Goal: Task Accomplishment & Management: Complete application form

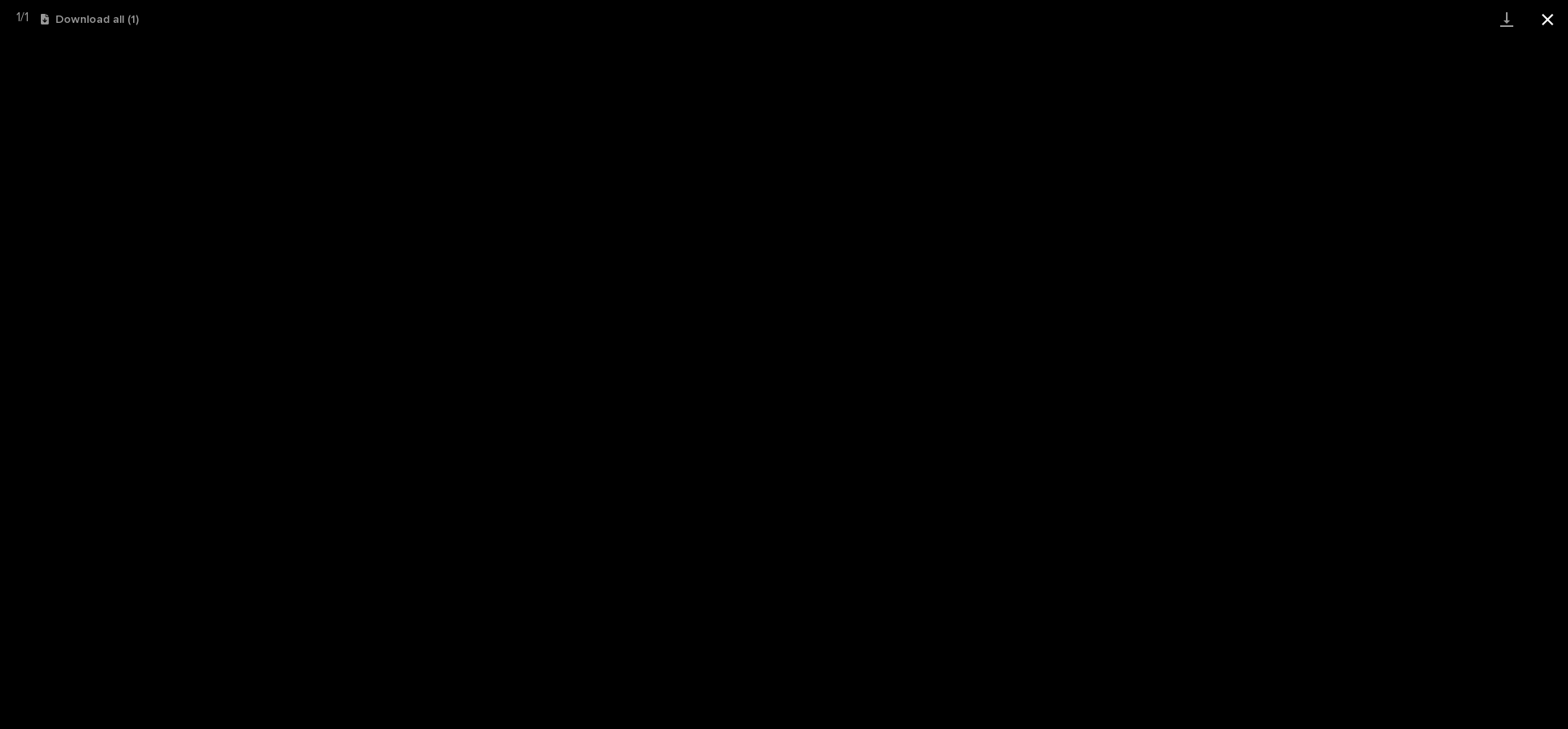
click at [1547, 21] on button "Close gallery" at bounding box center [1548, 19] width 41 height 39
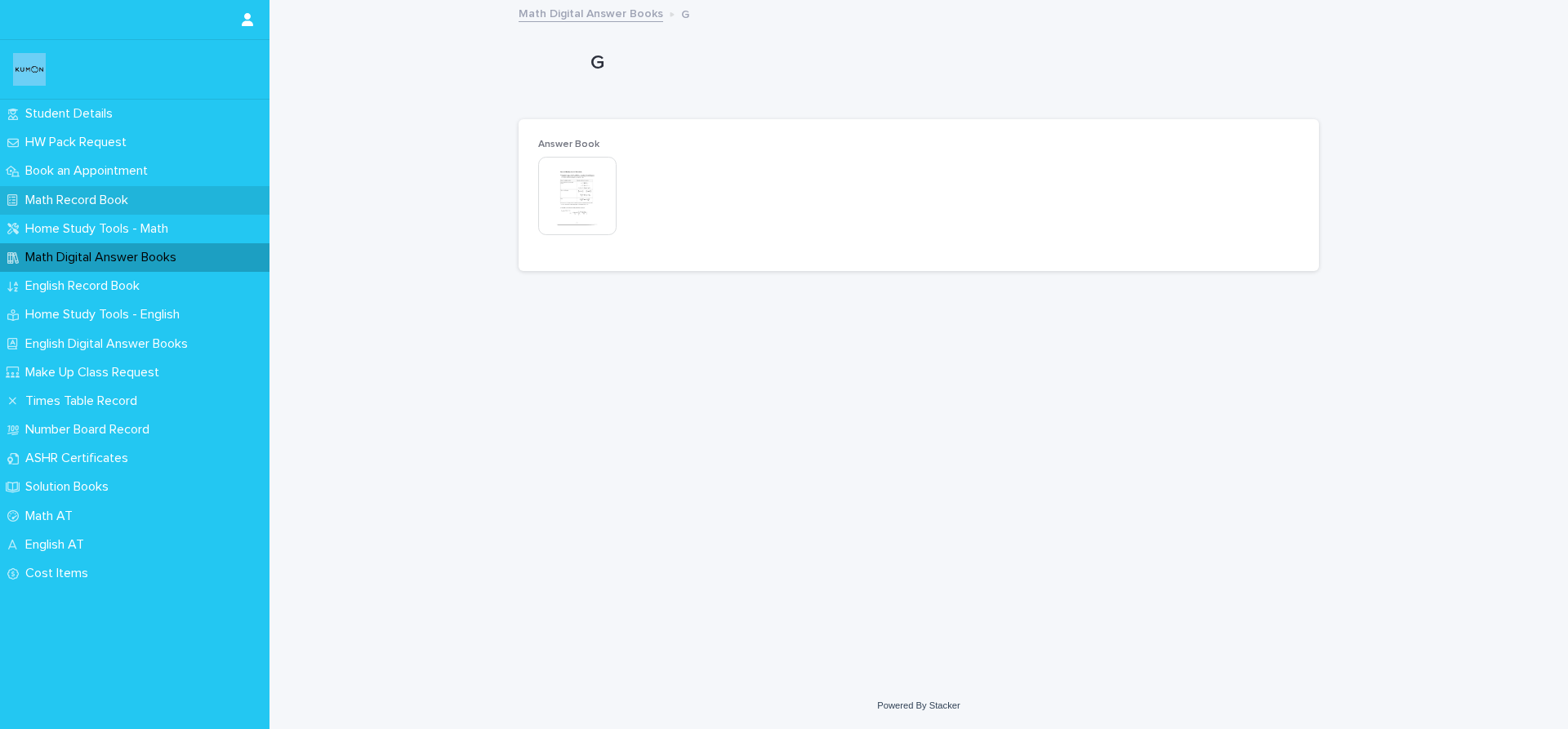
click at [185, 187] on div "Math Record Book" at bounding box center [135, 200] width 269 height 29
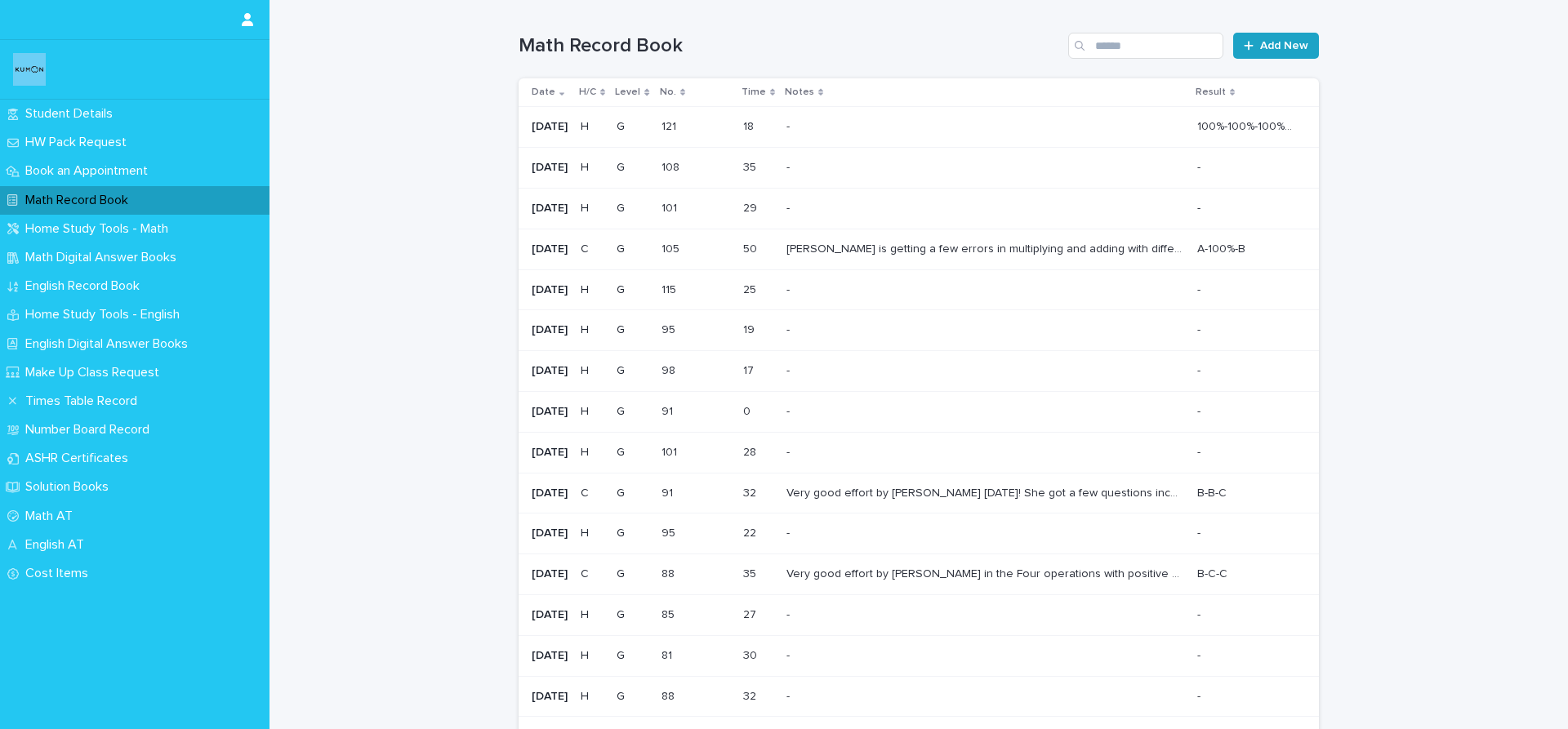
click at [1277, 47] on span "Add New" at bounding box center [1284, 46] width 48 height 11
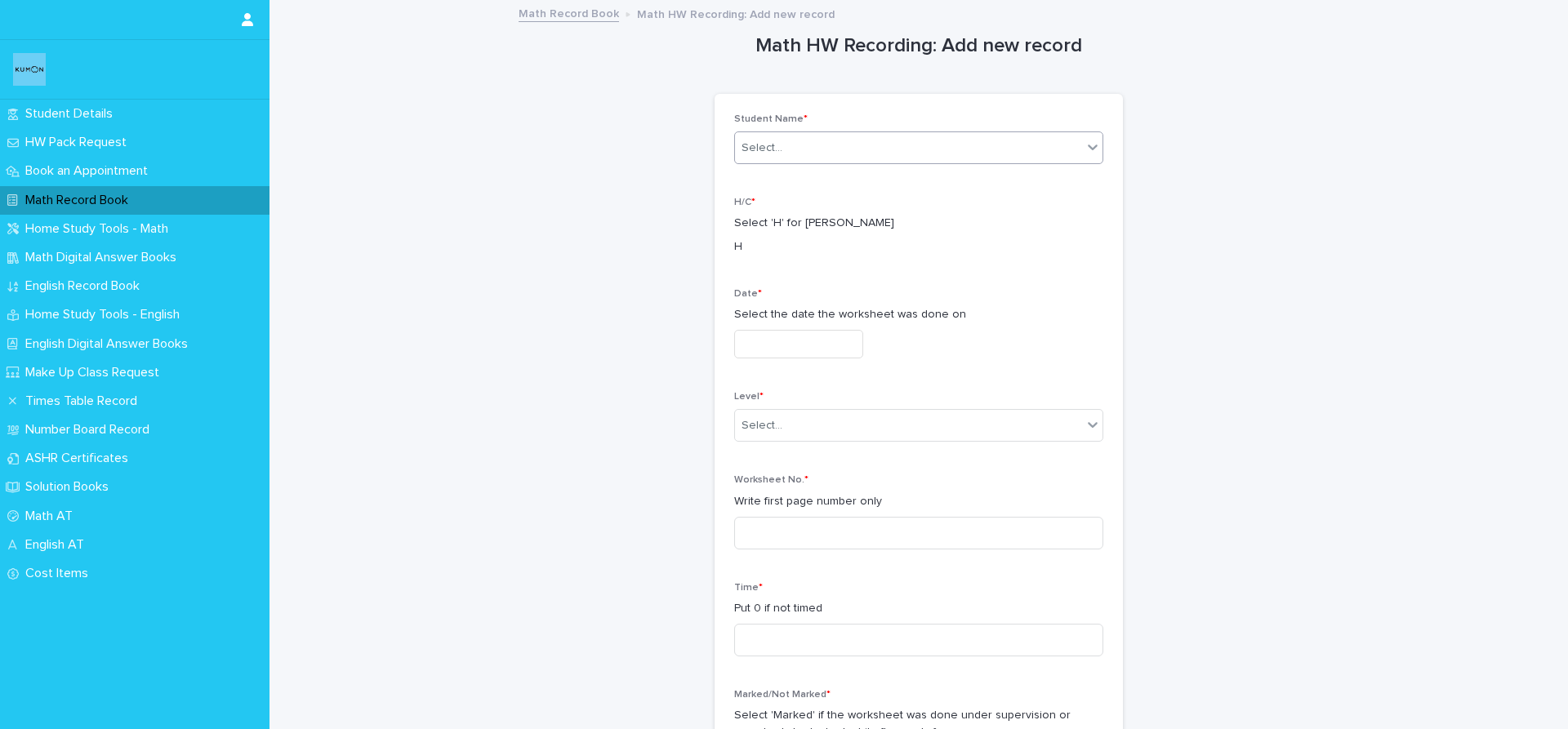
click at [867, 139] on div "Select..." at bounding box center [908, 148] width 347 height 27
click at [896, 183] on div "[PERSON_NAME]" at bounding box center [913, 179] width 368 height 29
click at [735, 242] on p "H" at bounding box center [919, 247] width 369 height 17
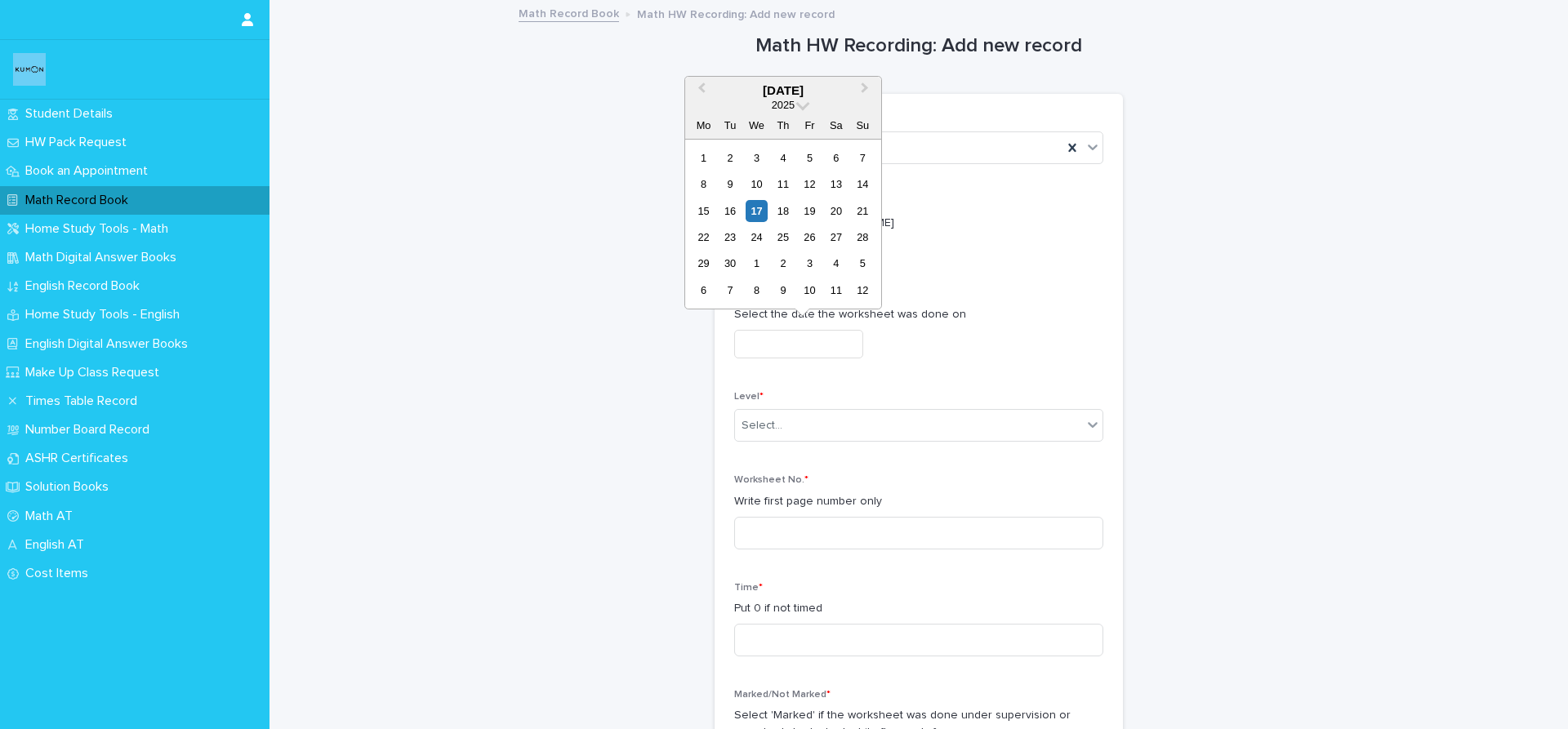
click at [818, 342] on input "text" at bounding box center [798, 344] width 129 height 29
click at [749, 207] on div "17" at bounding box center [756, 211] width 22 height 22
type input "**********"
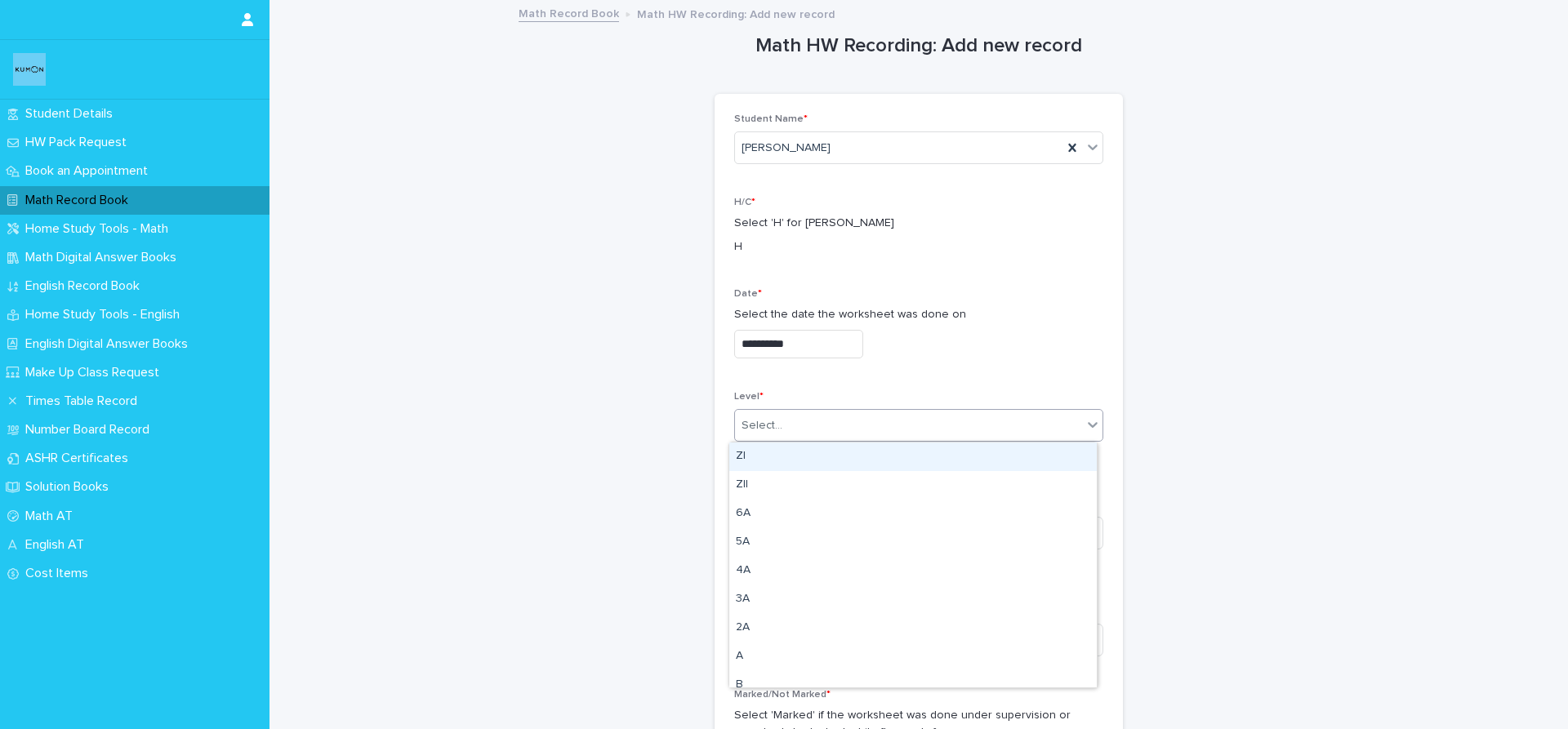
click at [770, 419] on div "Select..." at bounding box center [762, 425] width 41 height 17
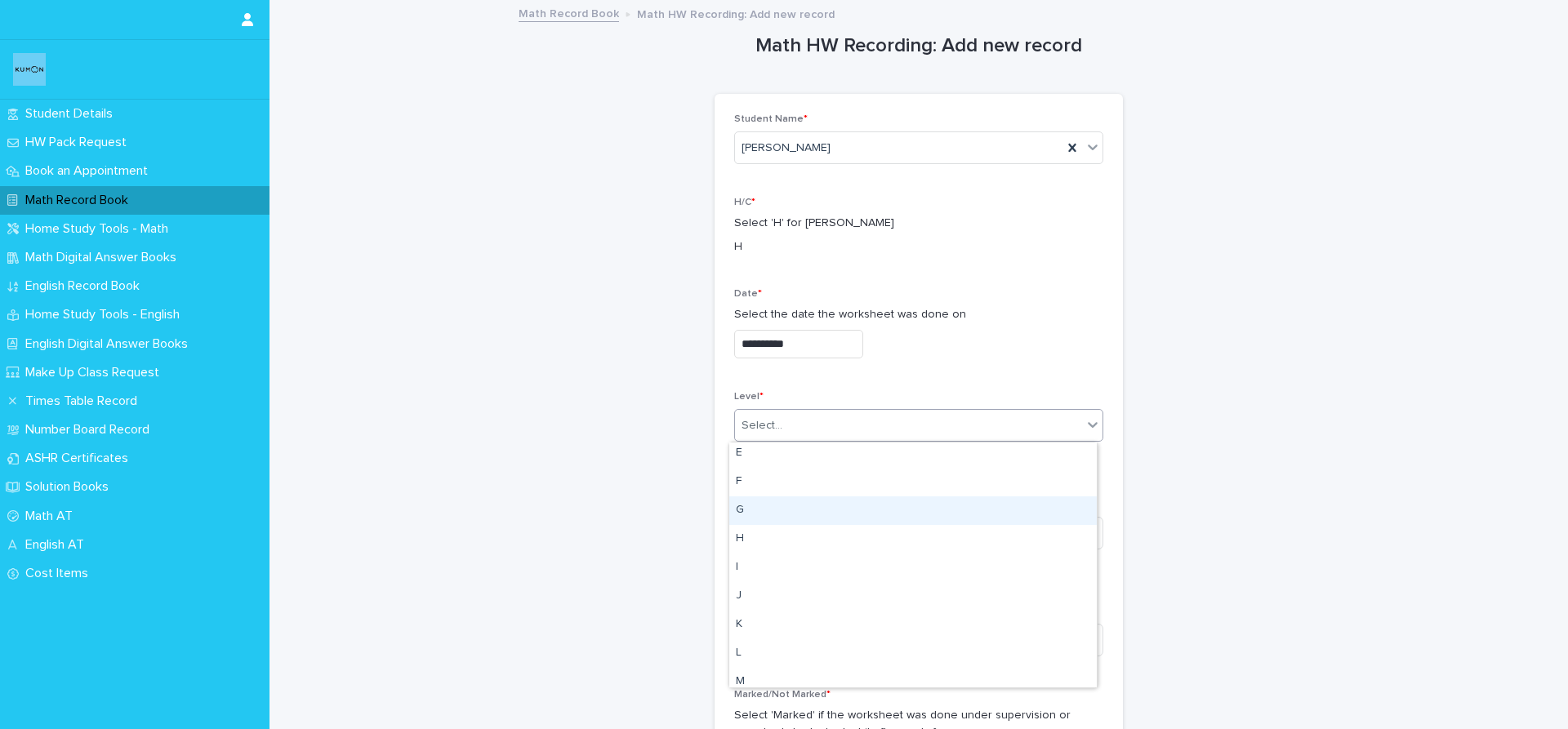
click at [795, 509] on div "G" at bounding box center [913, 511] width 368 height 29
drag, startPoint x: 1540, startPoint y: 213, endPoint x: 1534, endPoint y: 256, distance: 43.4
click at [888, 537] on input at bounding box center [919, 534] width 369 height 33
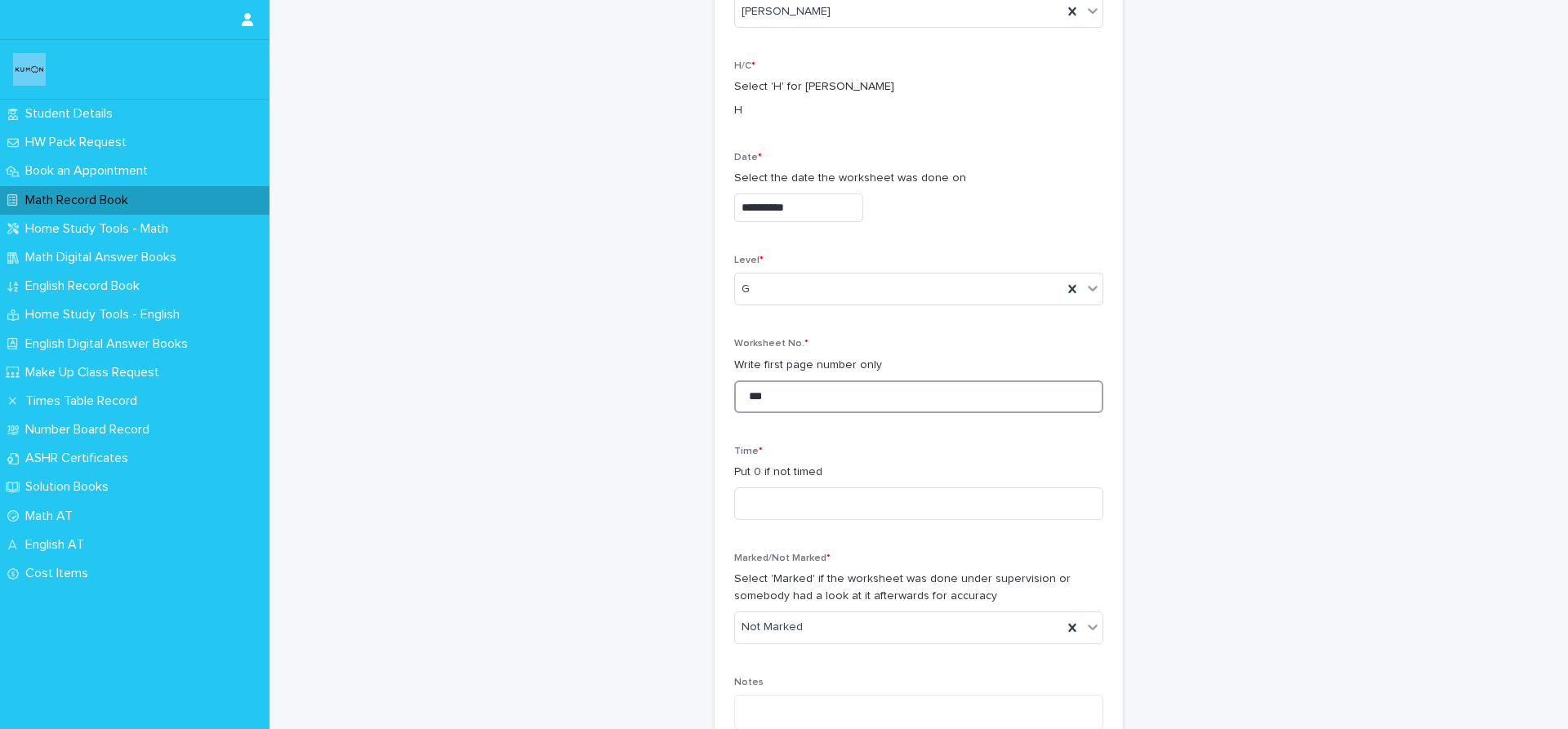
scroll to position [190, 0]
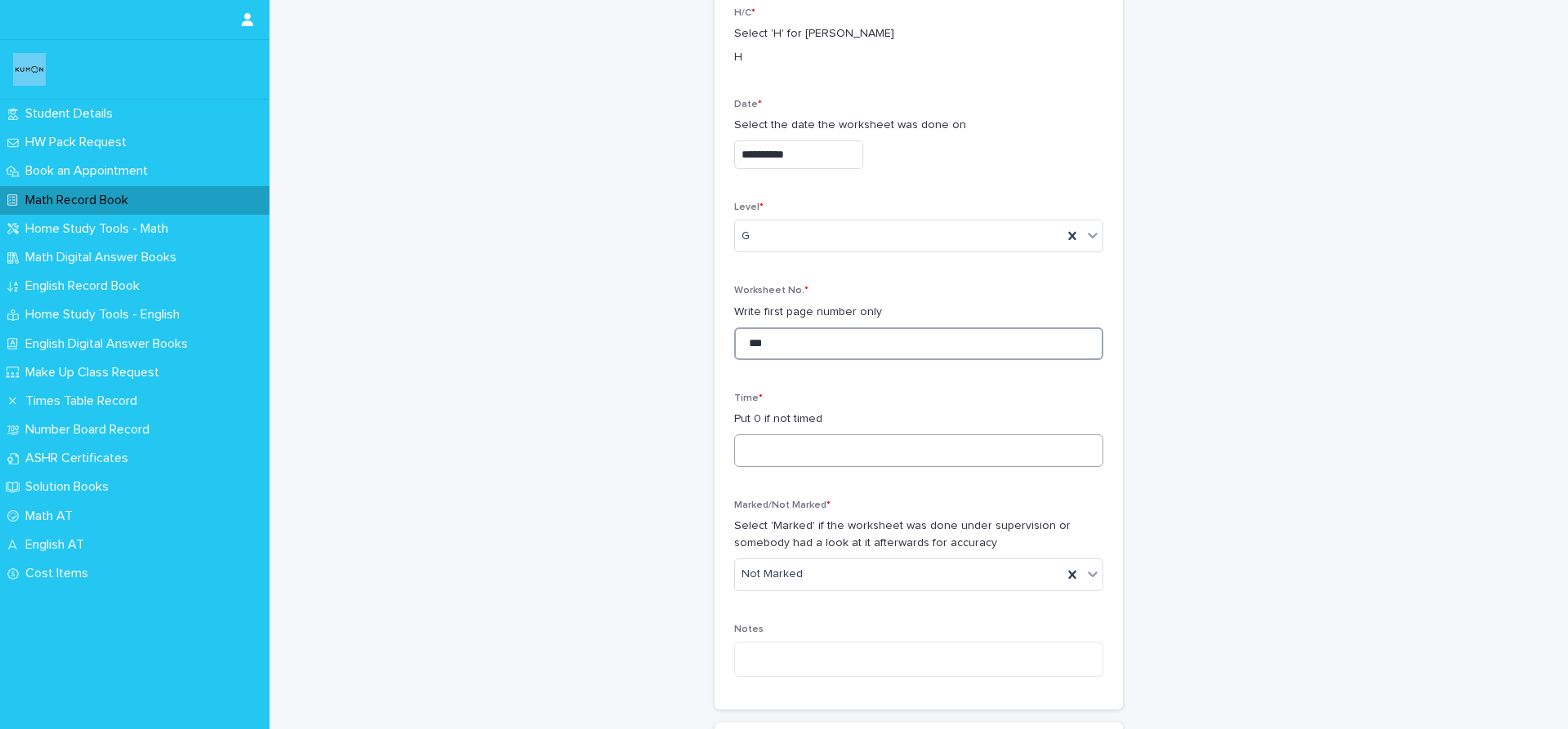
type input "***"
click at [961, 450] on input at bounding box center [919, 451] width 369 height 33
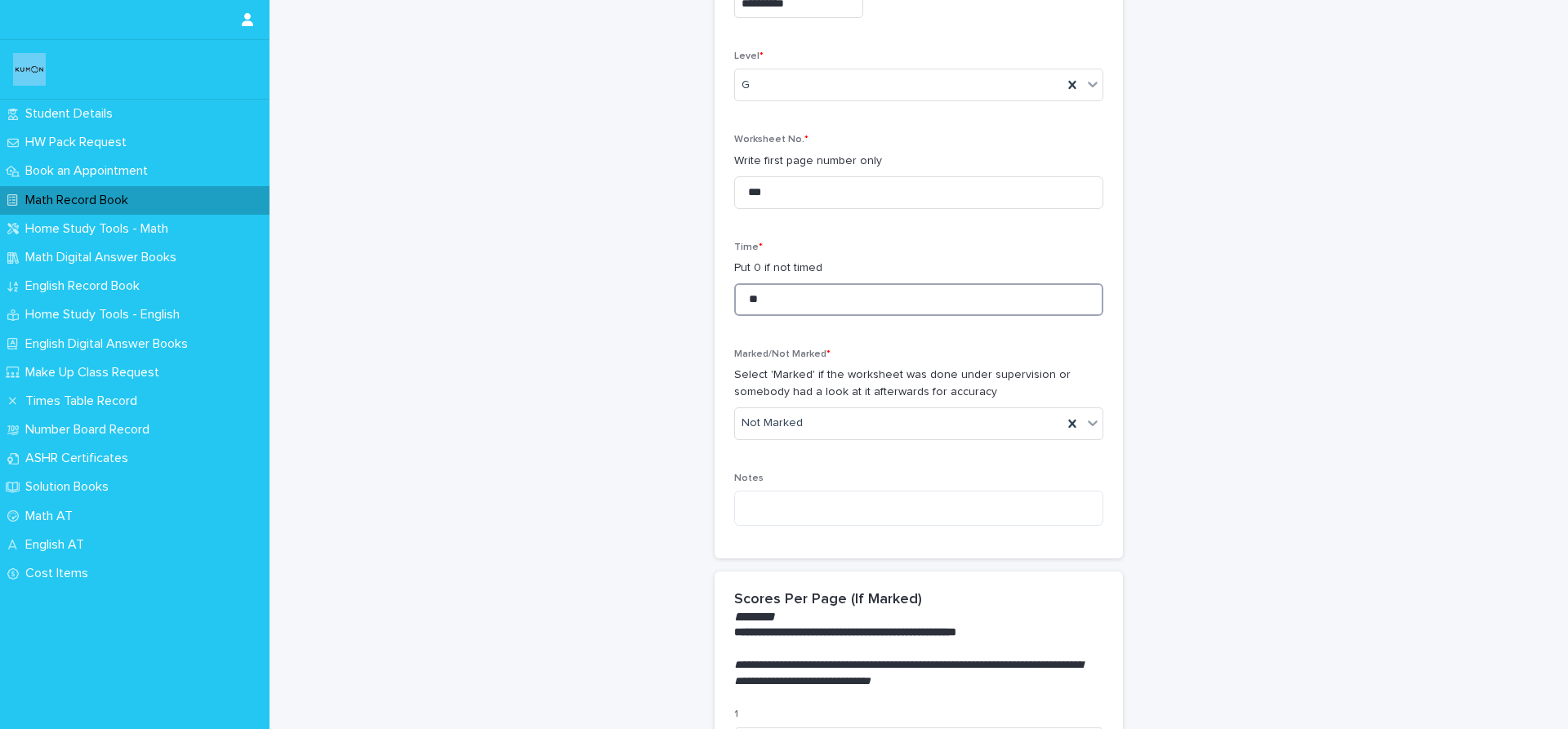
scroll to position [350, 0]
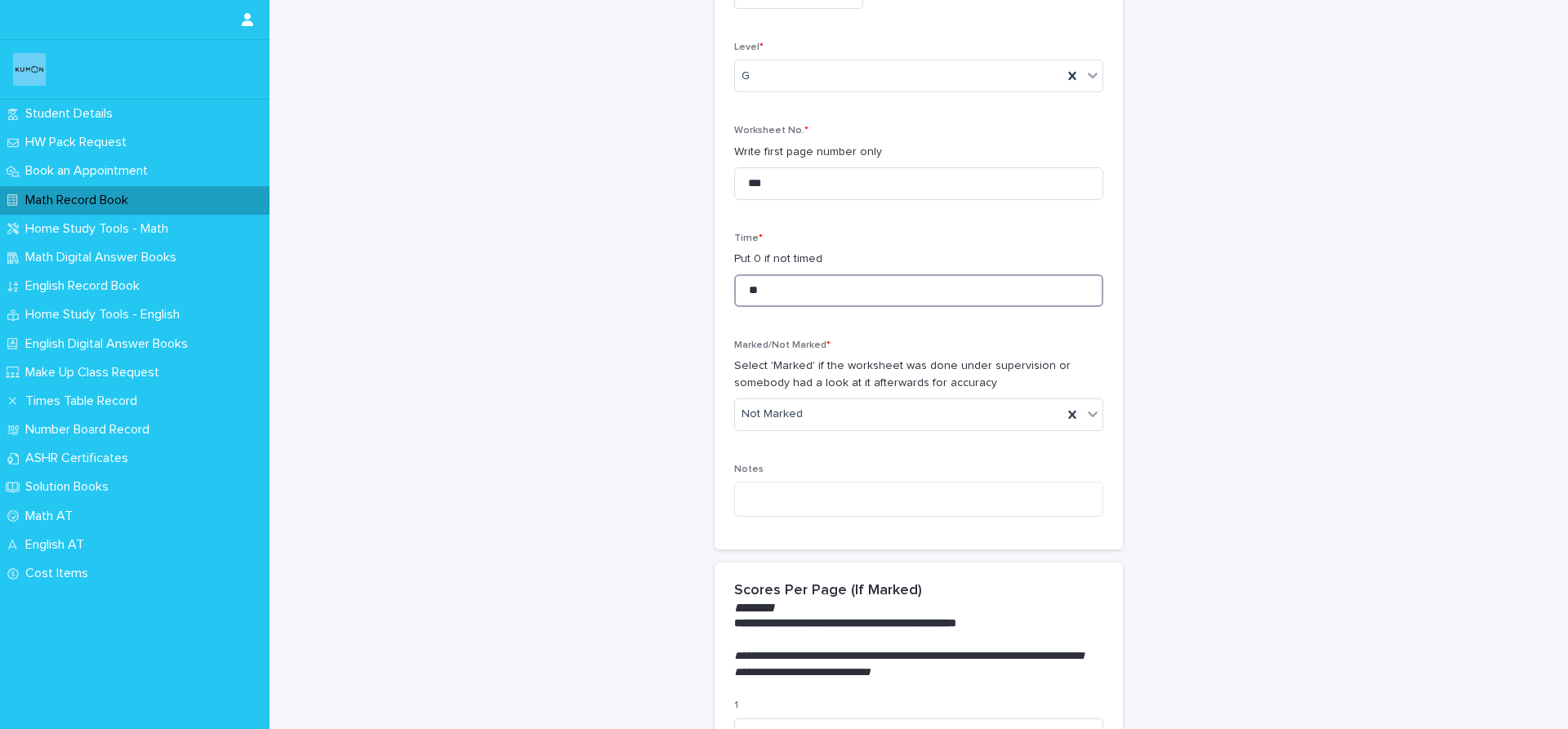
type input "**"
drag, startPoint x: 1112, startPoint y: 410, endPoint x: 1053, endPoint y: 411, distance: 59.0
click at [1095, 411] on div "**********" at bounding box center [919, 148] width 408 height 806
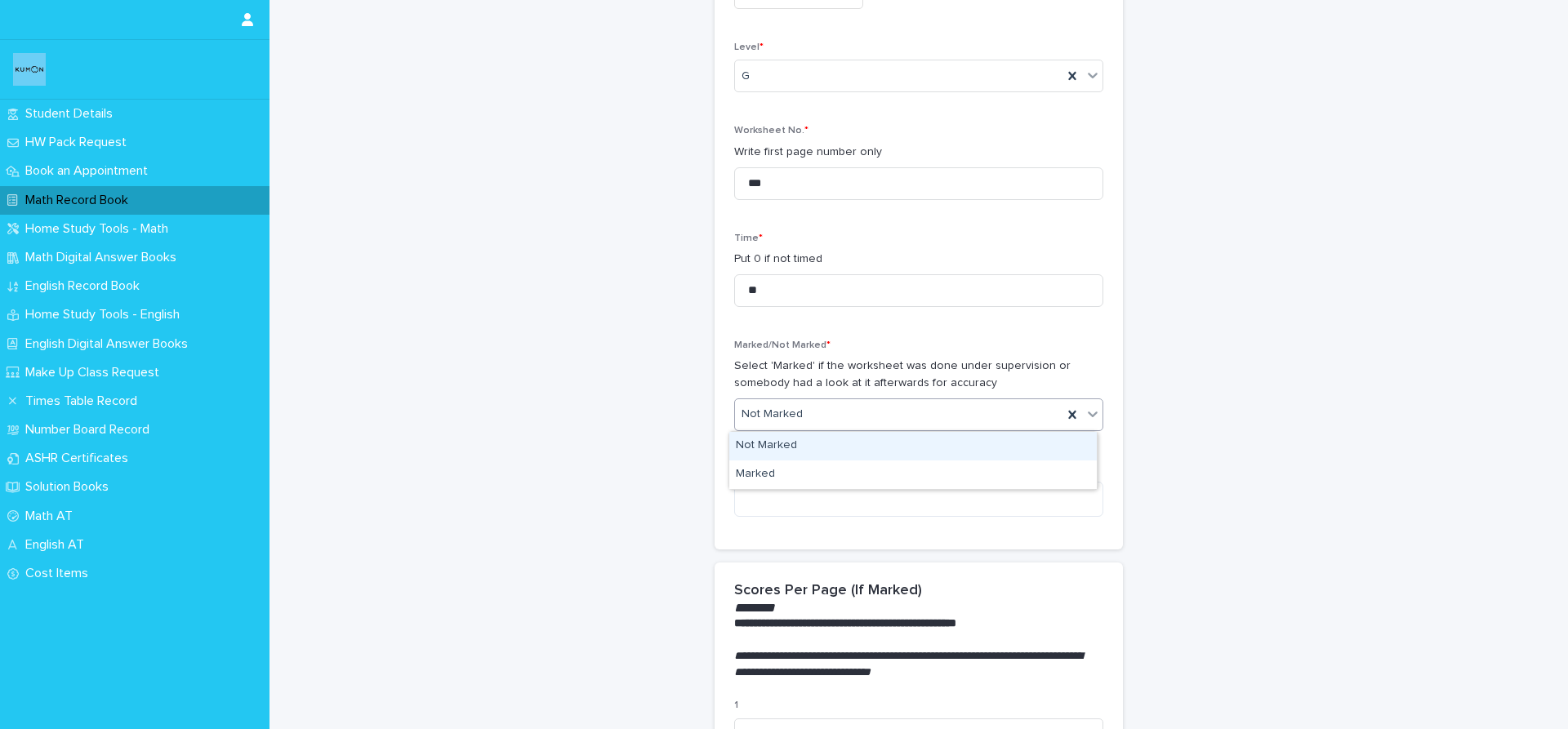
click at [1054, 411] on div "Not Marked" at bounding box center [898, 415] width 328 height 27
click at [1011, 472] on div "Marked" at bounding box center [913, 475] width 368 height 29
click at [1086, 414] on icon at bounding box center [1093, 414] width 16 height 16
click at [1033, 438] on div "Not Marked" at bounding box center [913, 446] width 368 height 29
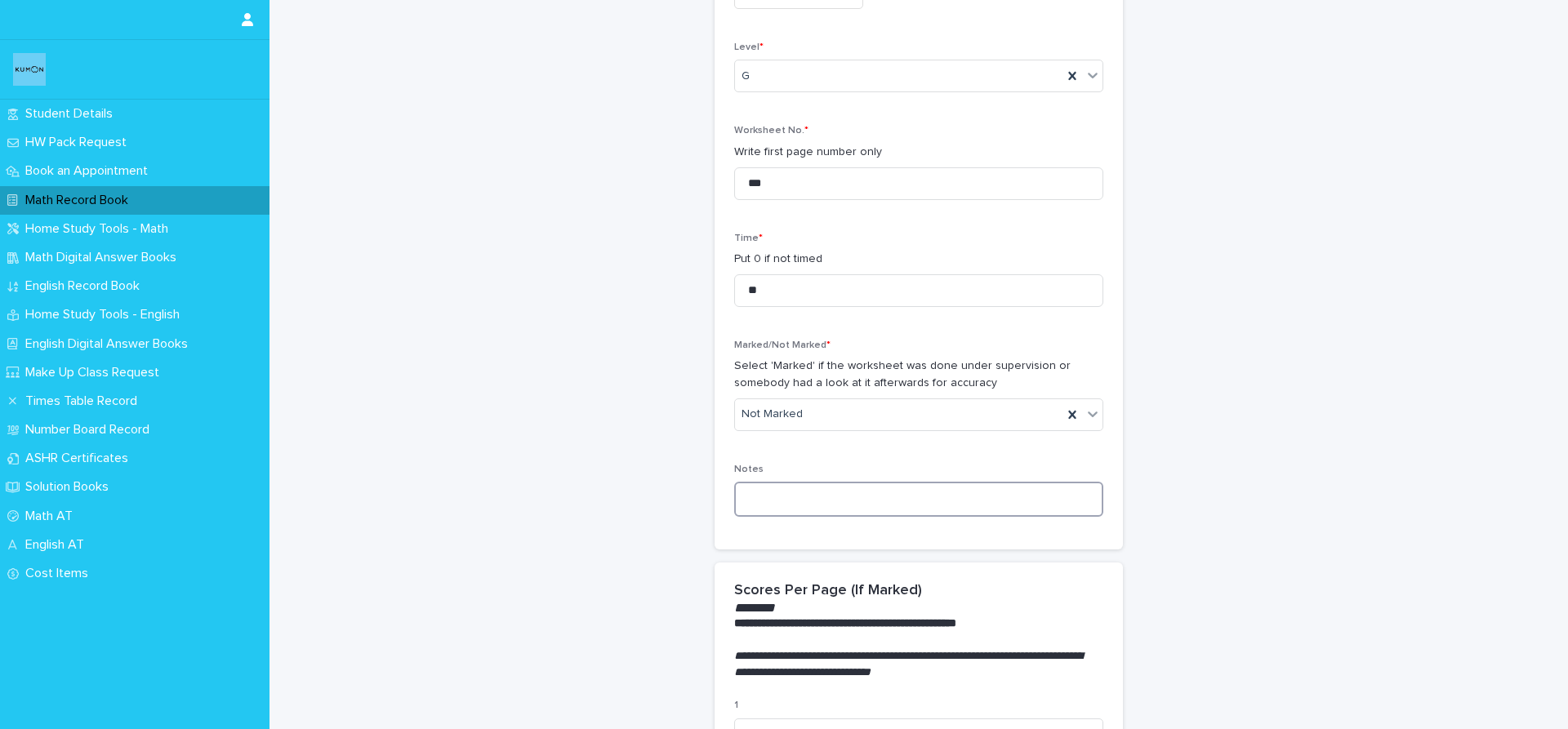
click at [974, 507] on textarea at bounding box center [919, 499] width 369 height 35
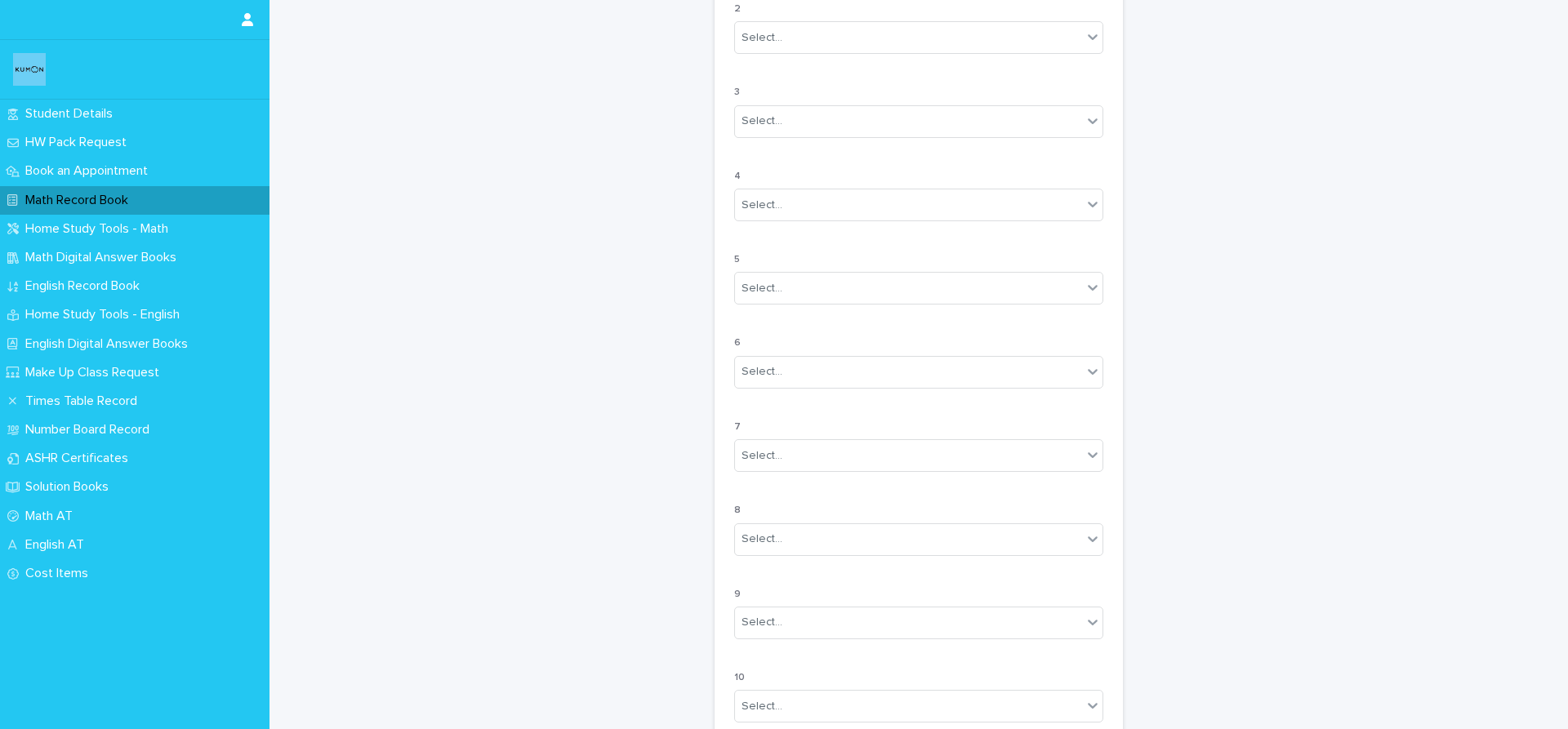
scroll to position [1132, 0]
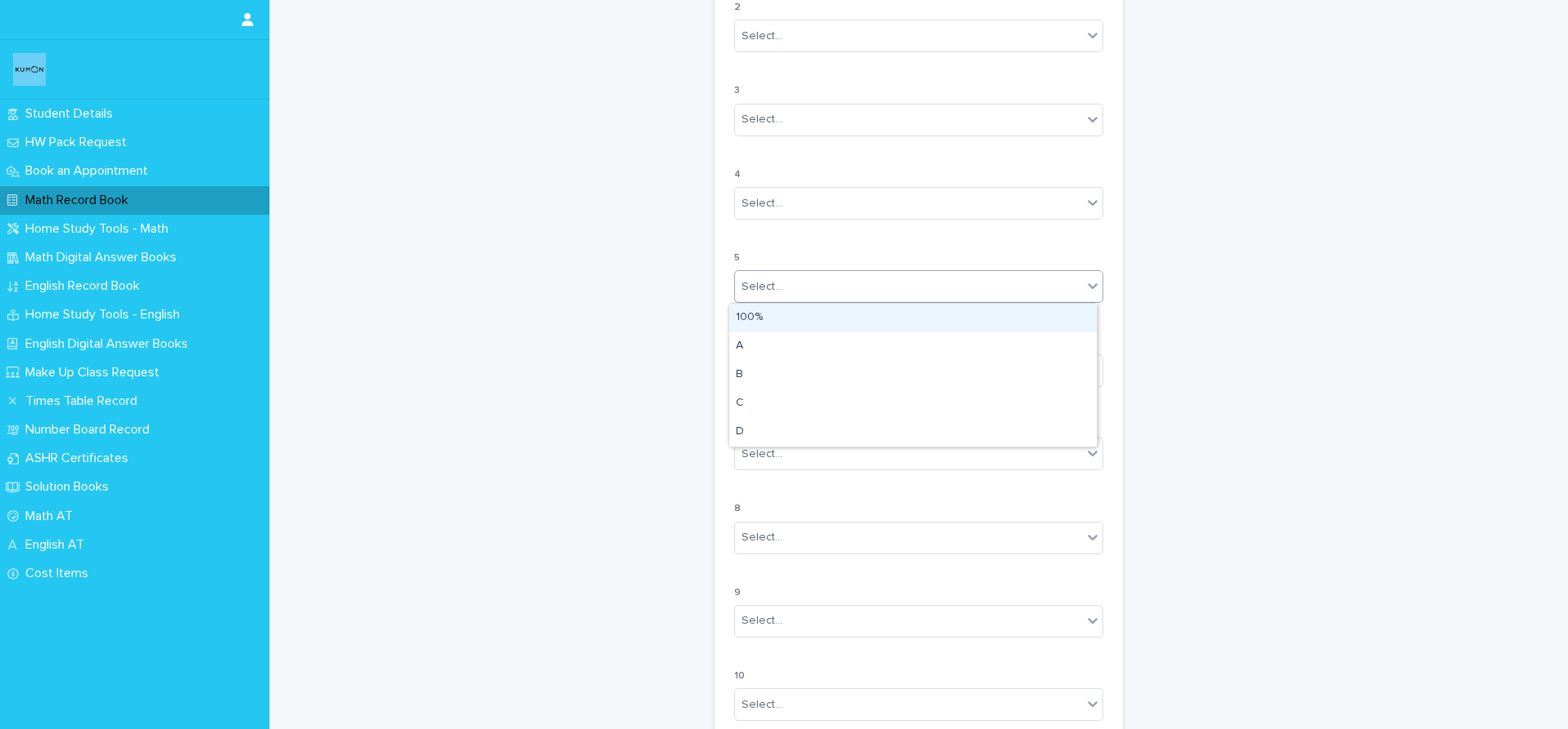
click at [1002, 296] on div "Select..." at bounding box center [908, 287] width 347 height 27
click at [988, 323] on div "100%" at bounding box center [913, 318] width 368 height 29
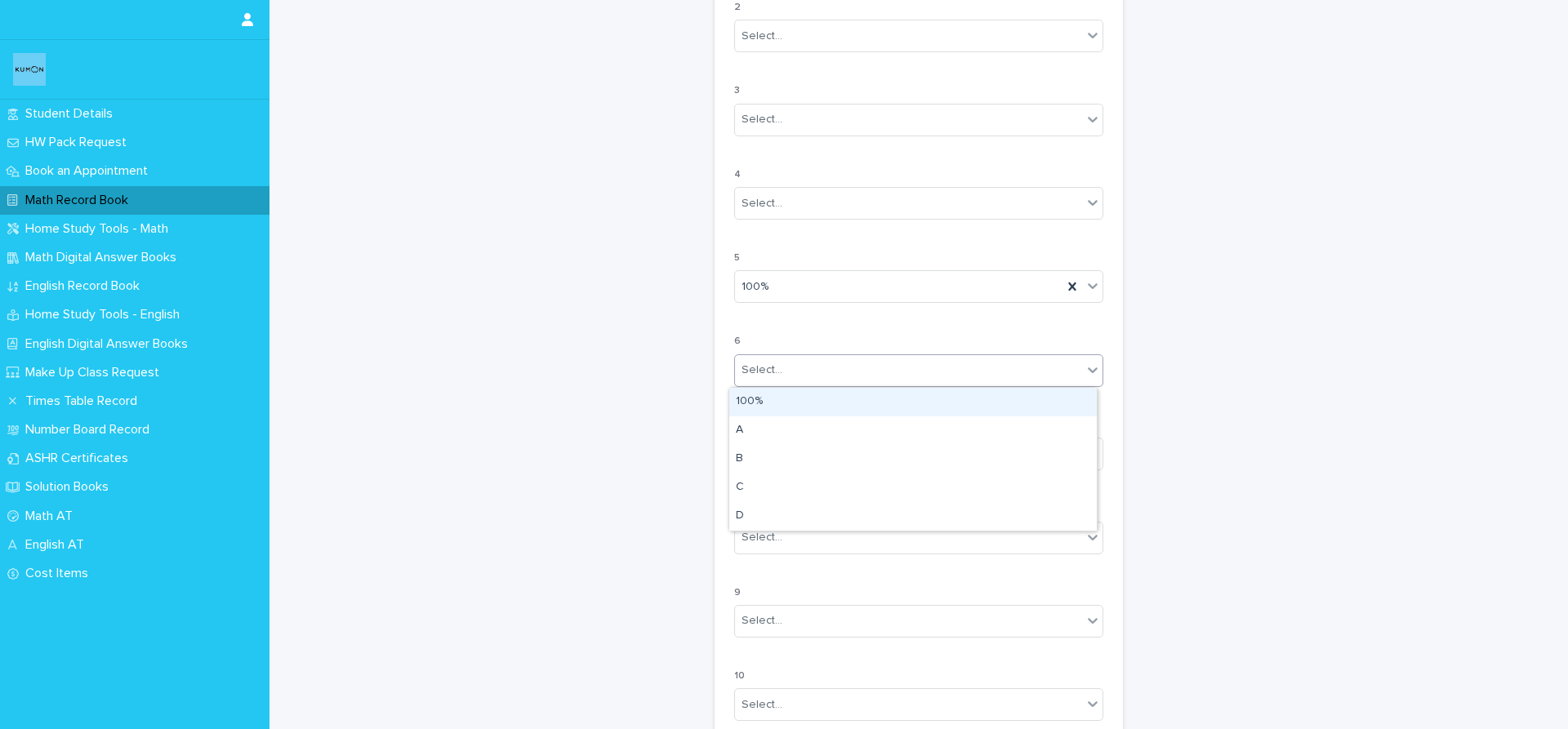
click at [973, 373] on div "Select..." at bounding box center [908, 370] width 347 height 27
click at [953, 395] on div "100%" at bounding box center [913, 402] width 368 height 29
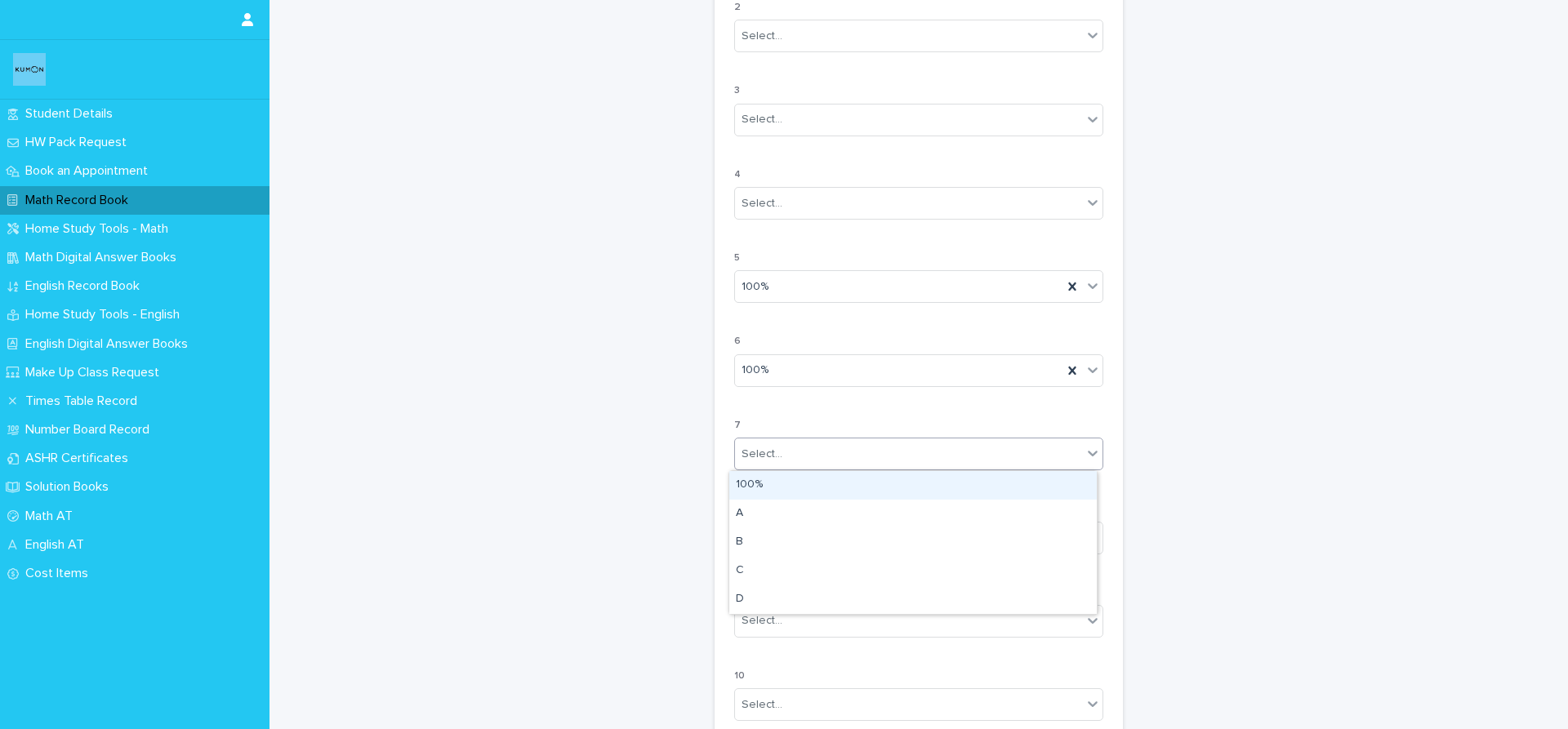
click at [929, 441] on div "Select..." at bounding box center [908, 454] width 347 height 27
click at [928, 473] on div "100%" at bounding box center [913, 485] width 368 height 29
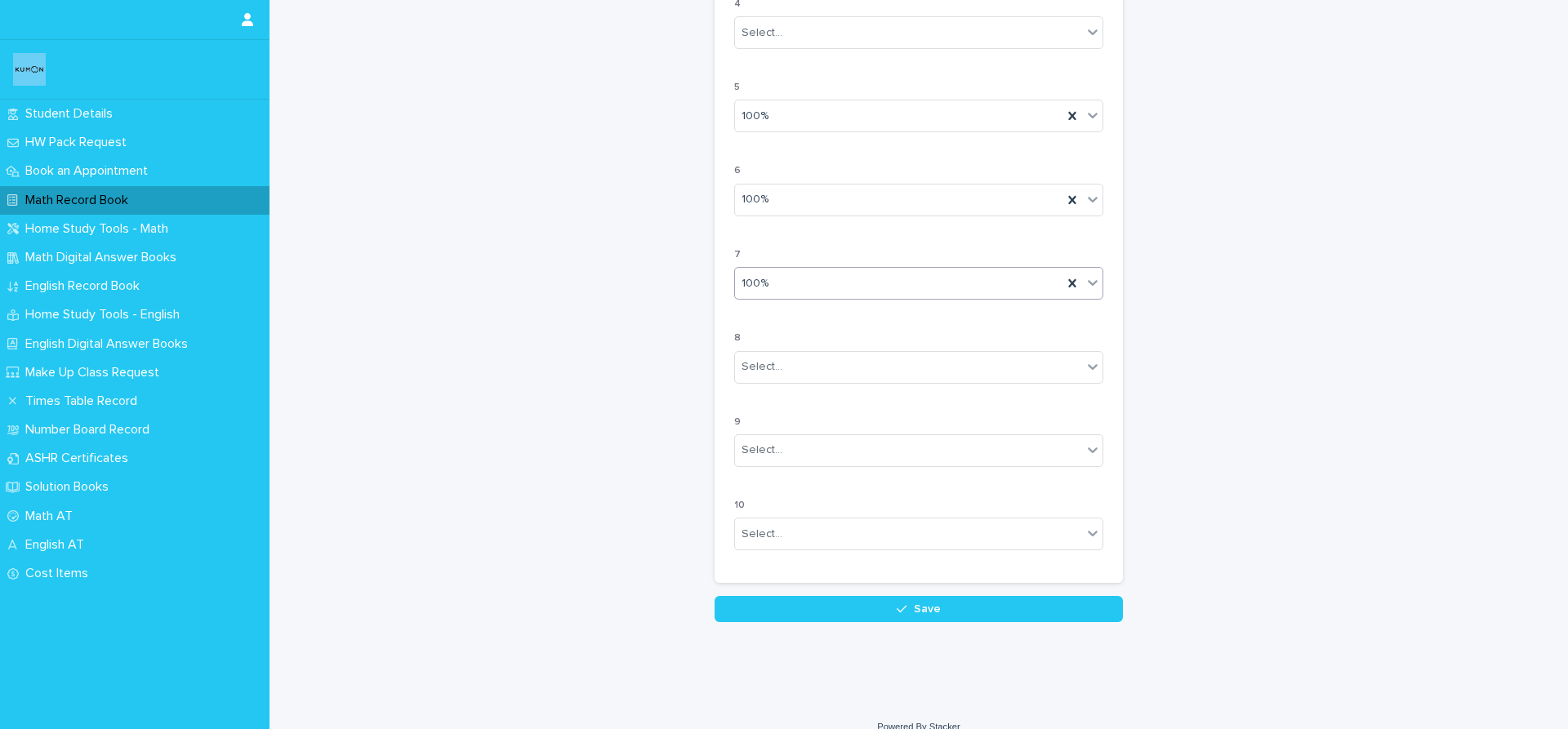
scroll to position [1319, 0]
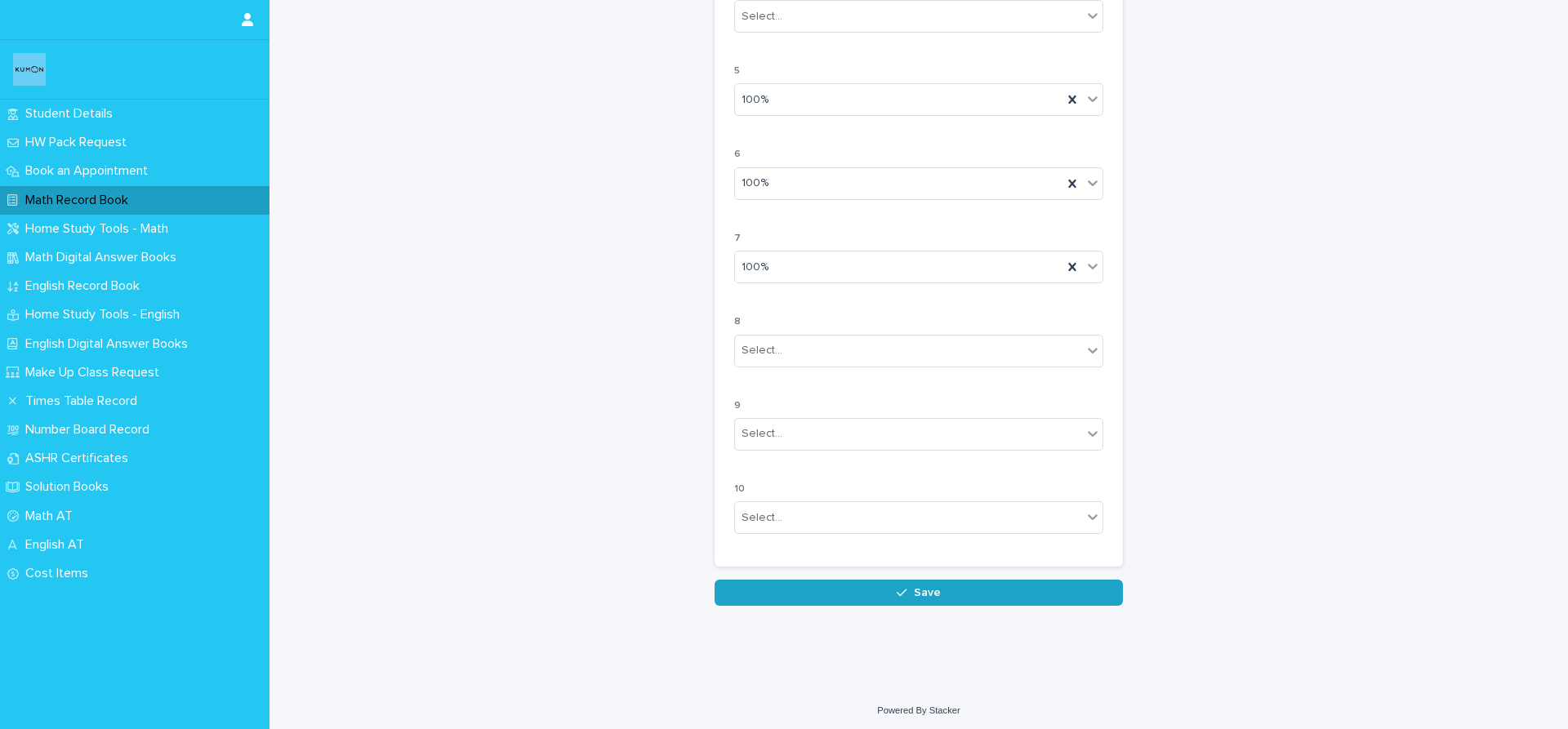
click at [929, 587] on span "Save" at bounding box center [927, 593] width 27 height 11
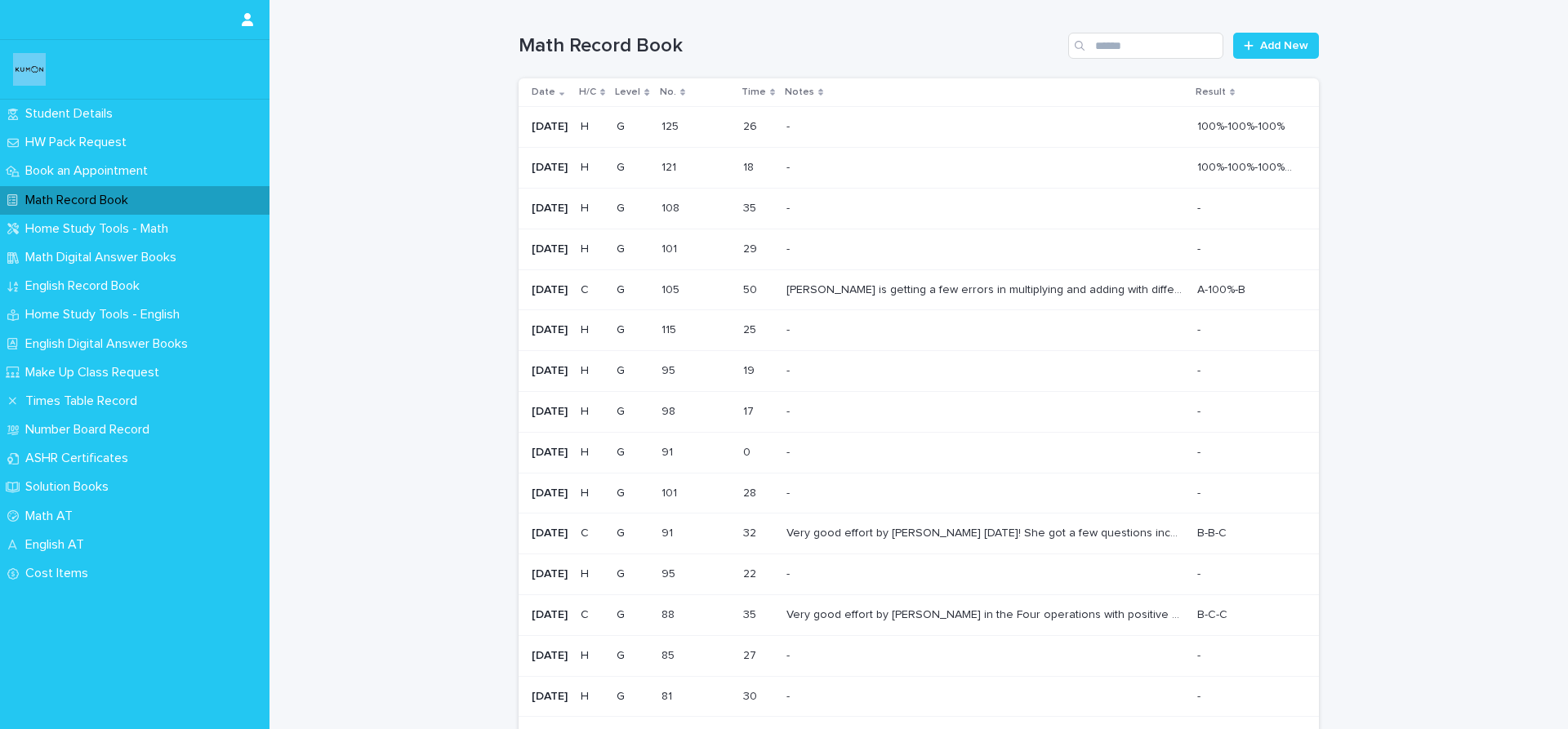
click at [1158, 296] on p "[PERSON_NAME] is getting a few errors in multiplying and adding with different …" at bounding box center [987, 288] width 401 height 17
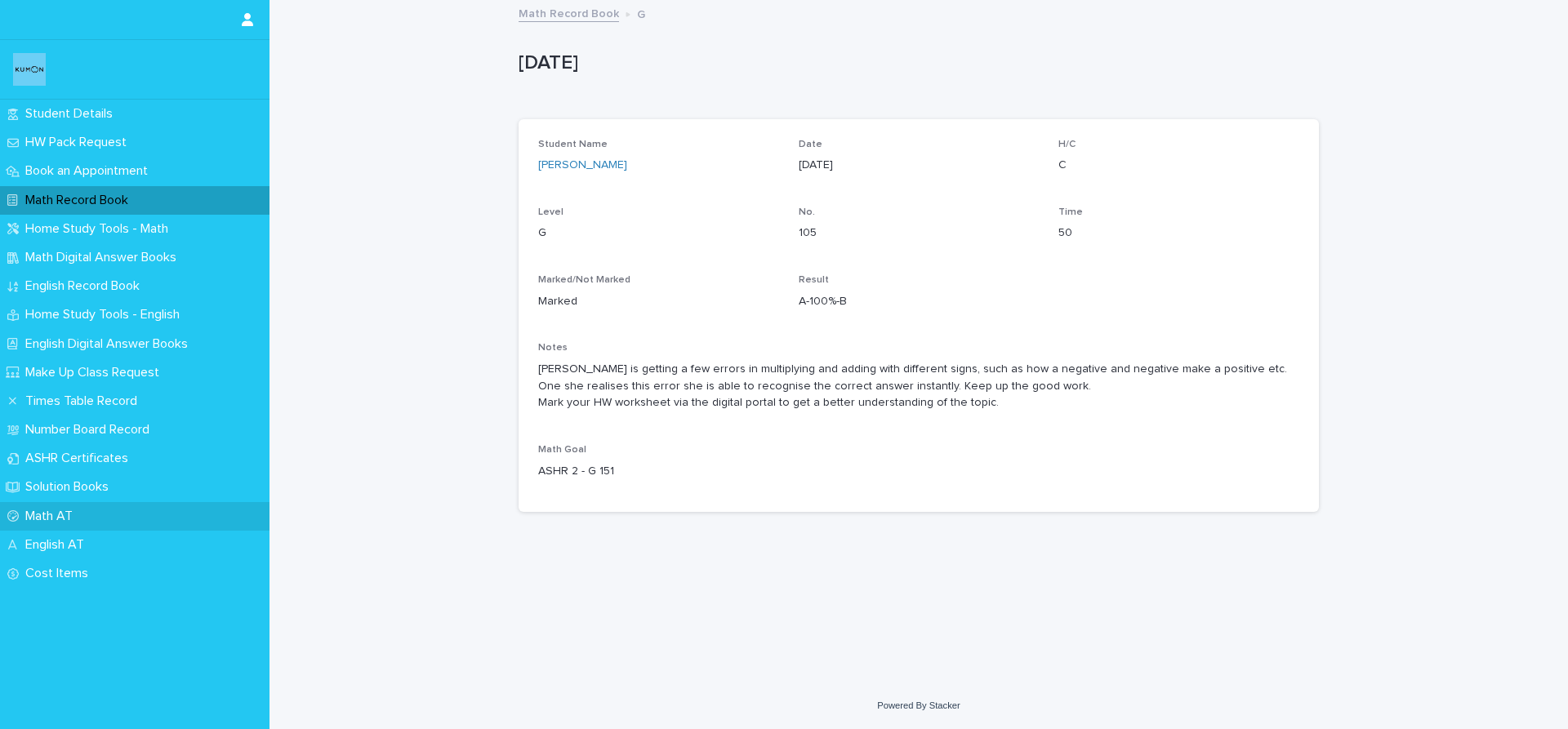
click at [137, 507] on div "Math AT" at bounding box center [135, 516] width 269 height 29
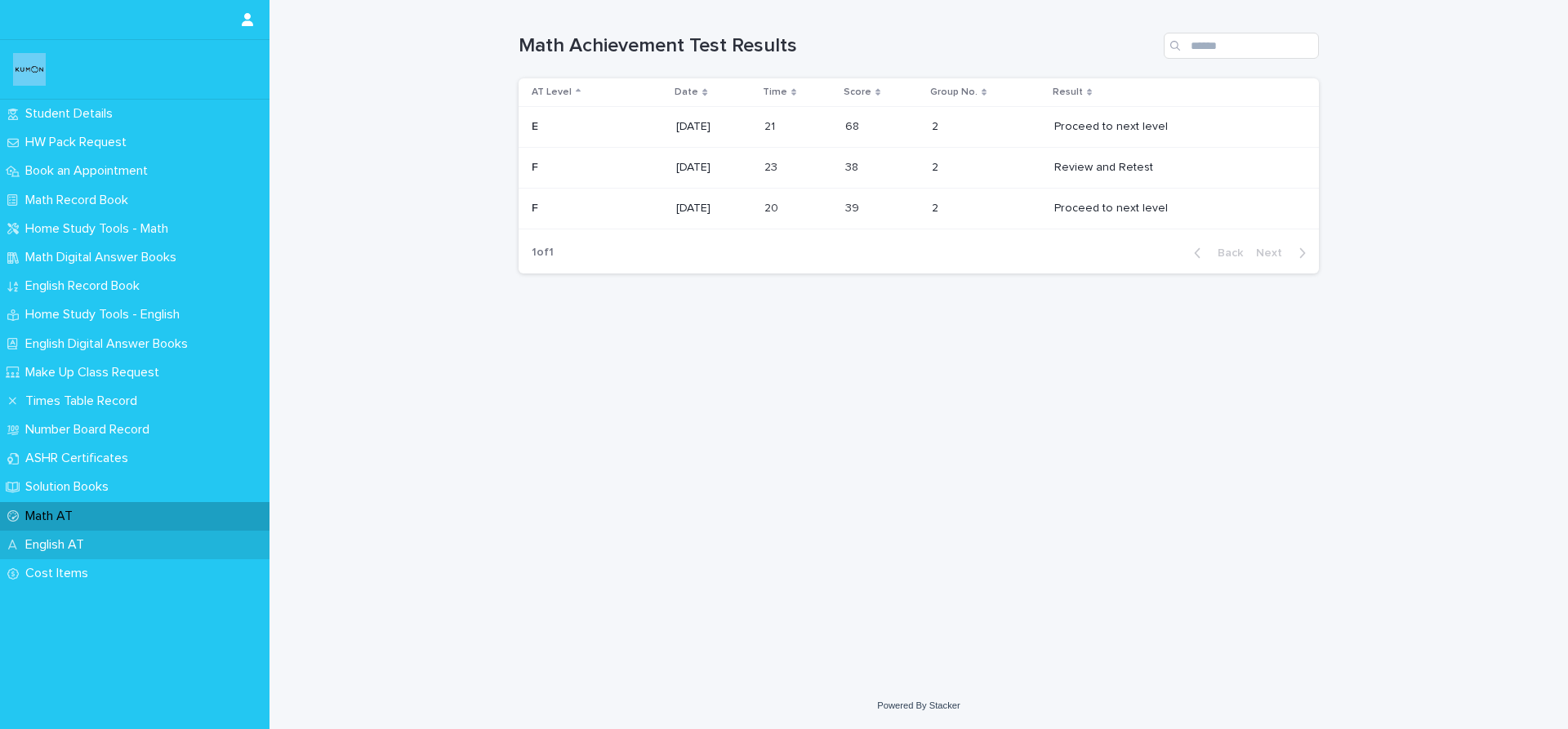
click at [104, 545] on div "English AT" at bounding box center [135, 545] width 269 height 29
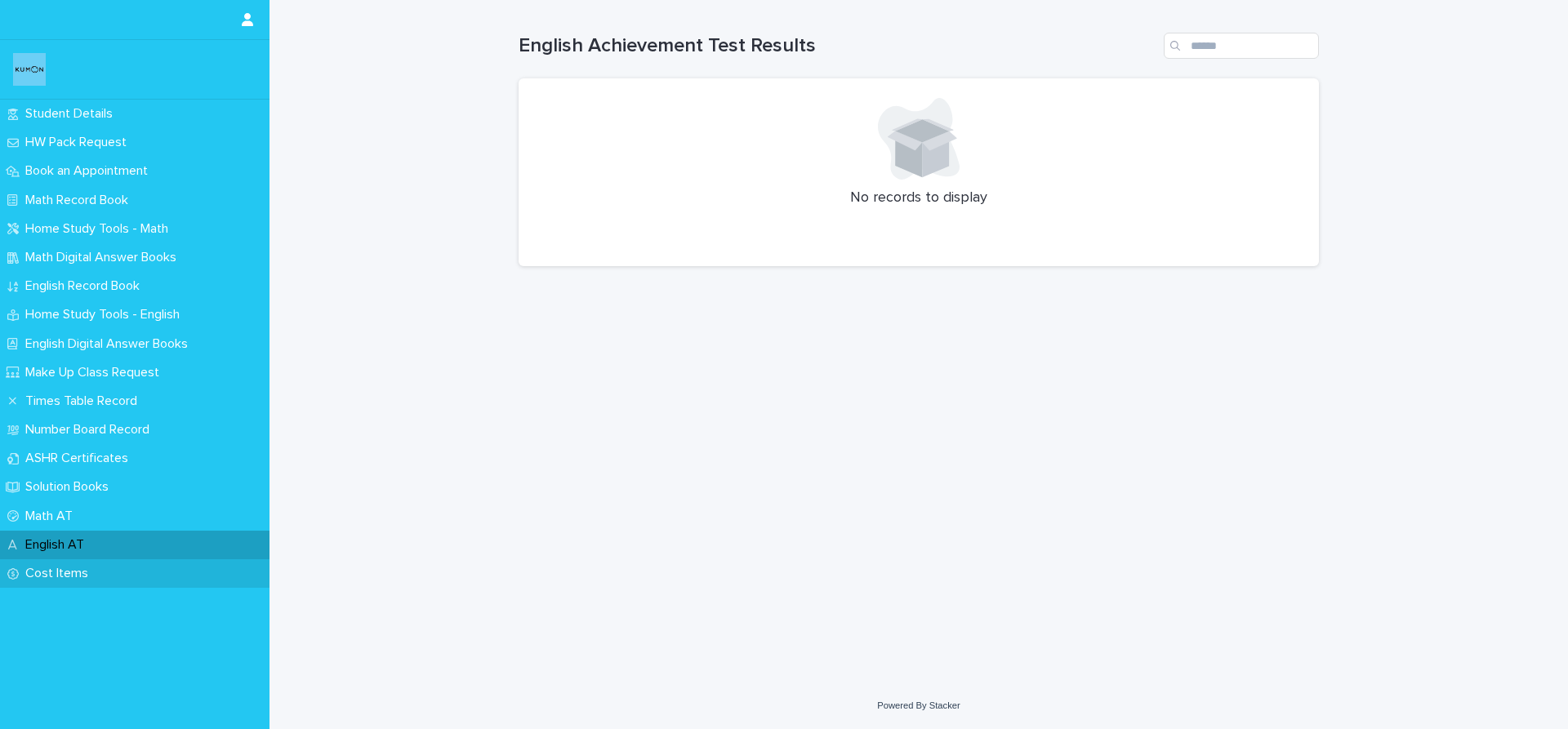
click at [97, 575] on p "Cost Items" at bounding box center [60, 573] width 82 height 16
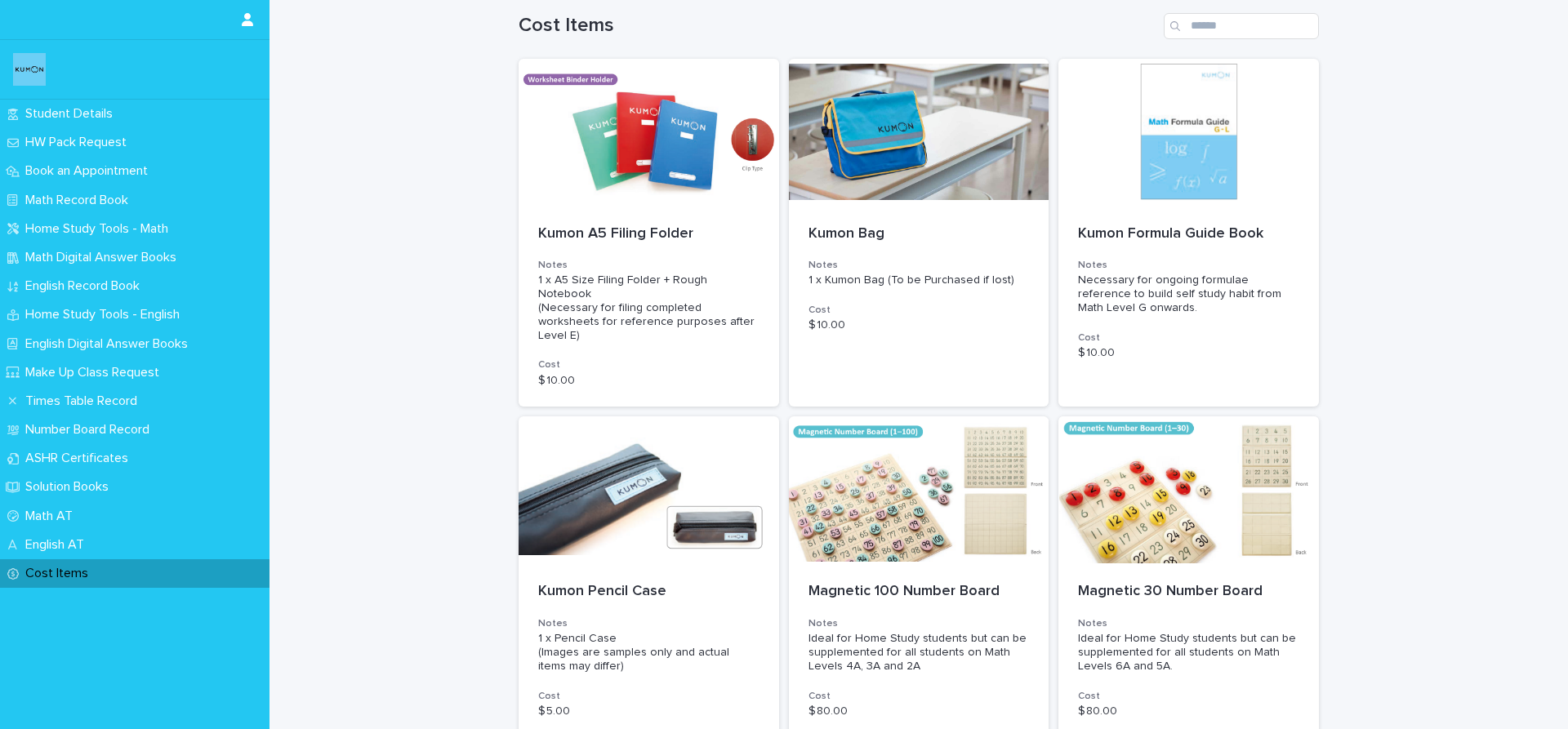
scroll to position [91, 0]
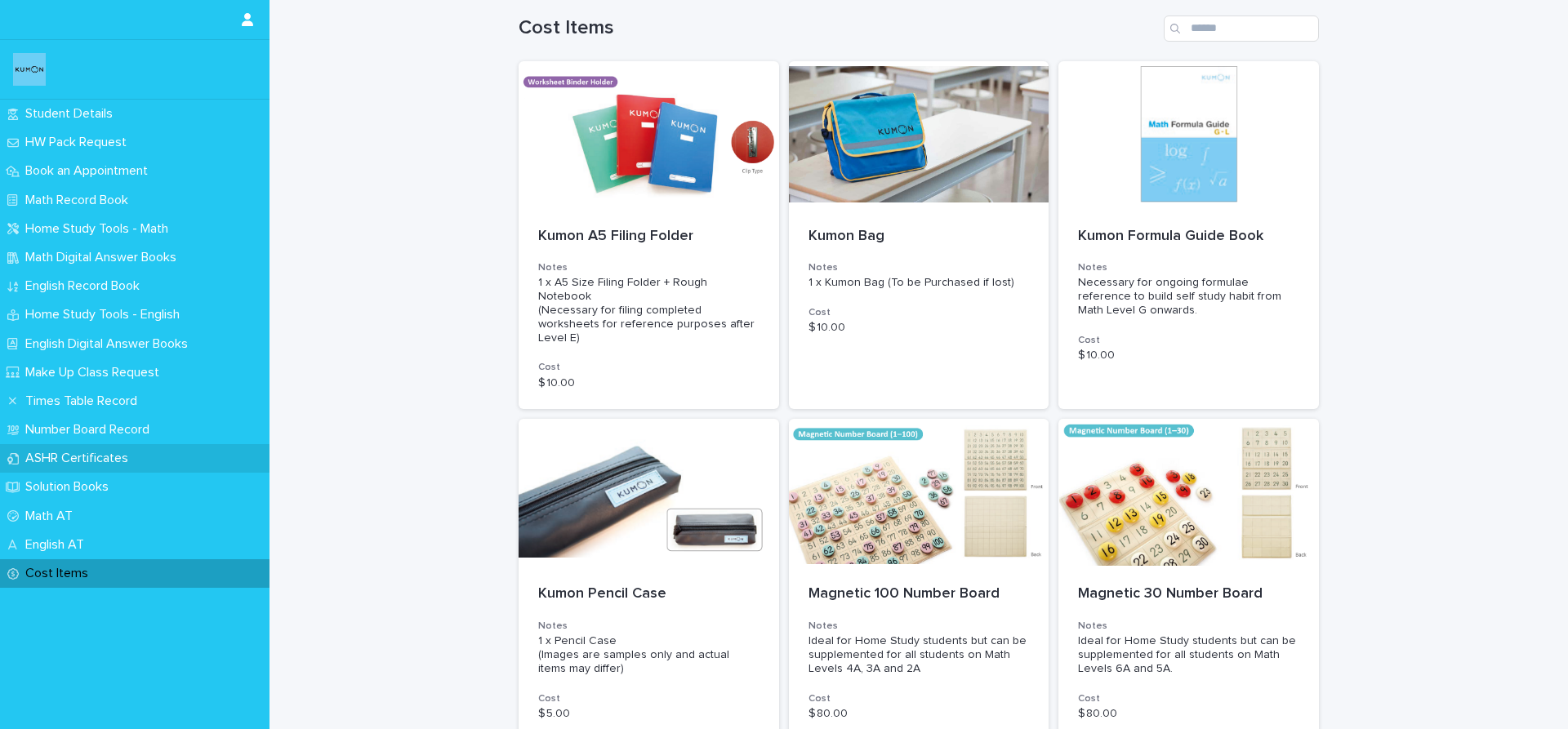
click at [141, 447] on div "ASHR Certificates" at bounding box center [135, 458] width 269 height 29
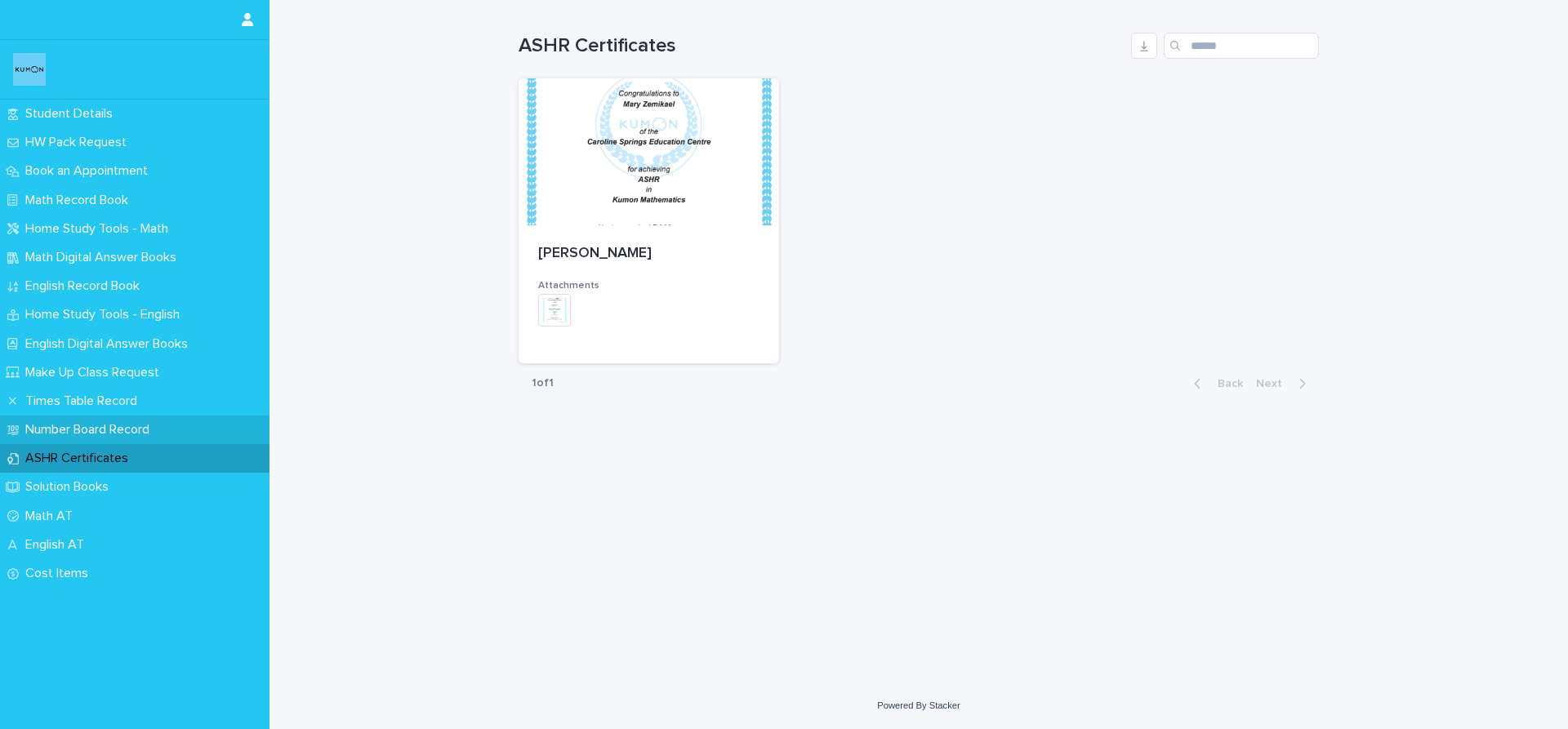
click at [149, 427] on p "Number Board Record" at bounding box center [90, 429] width 144 height 16
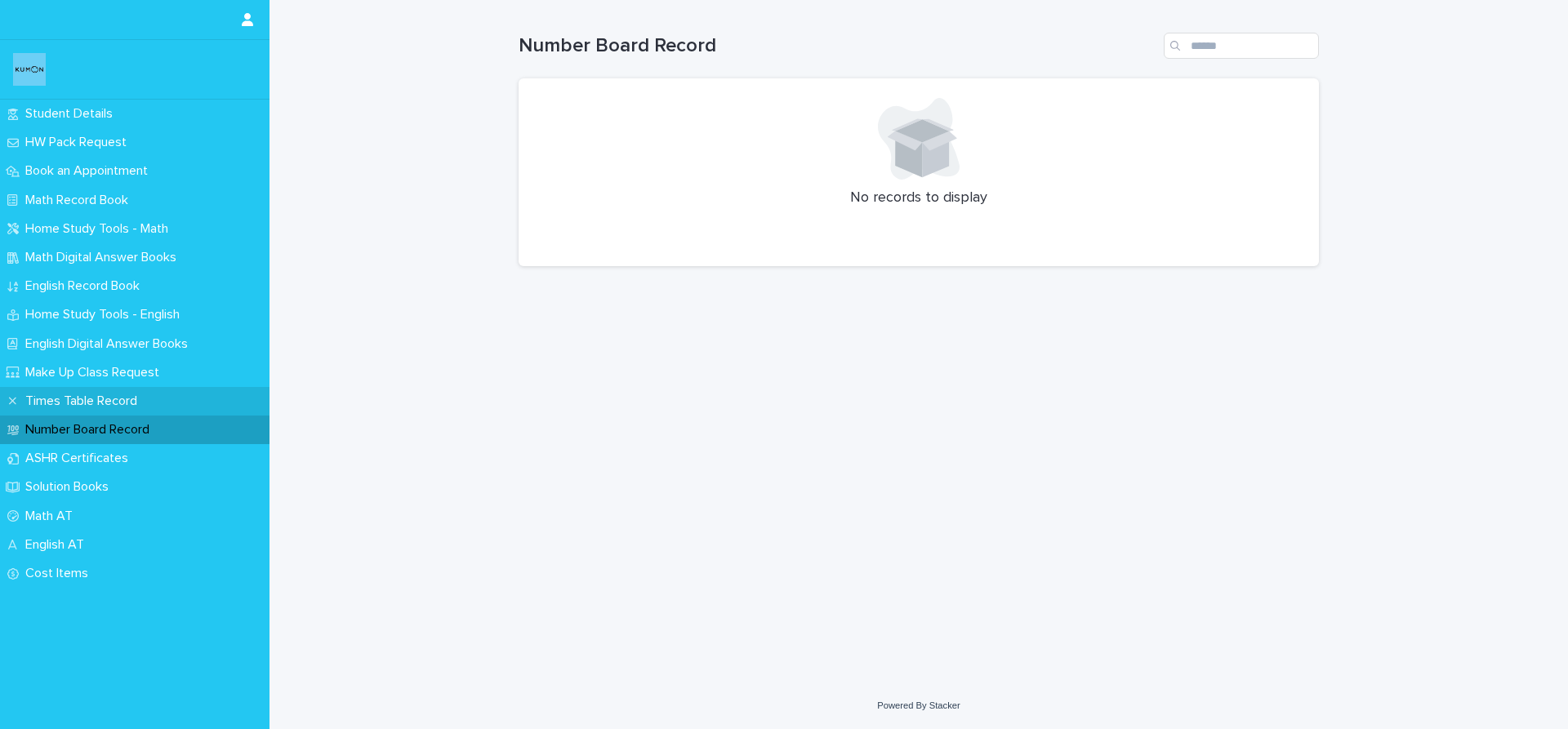
click at [156, 401] on div "Times Table Record" at bounding box center [135, 401] width 269 height 29
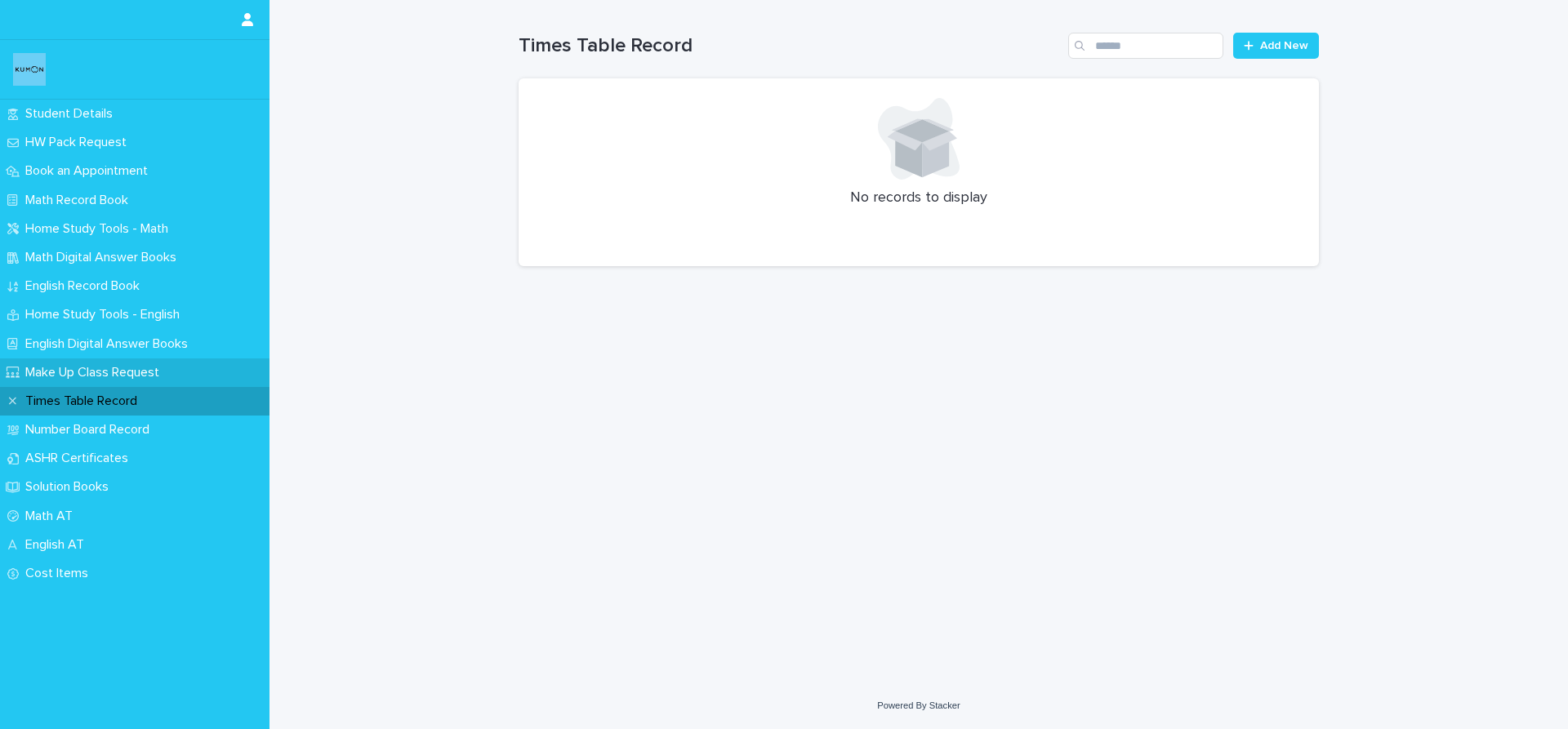
click at [167, 378] on p "Make Up Class Request" at bounding box center [95, 373] width 154 height 16
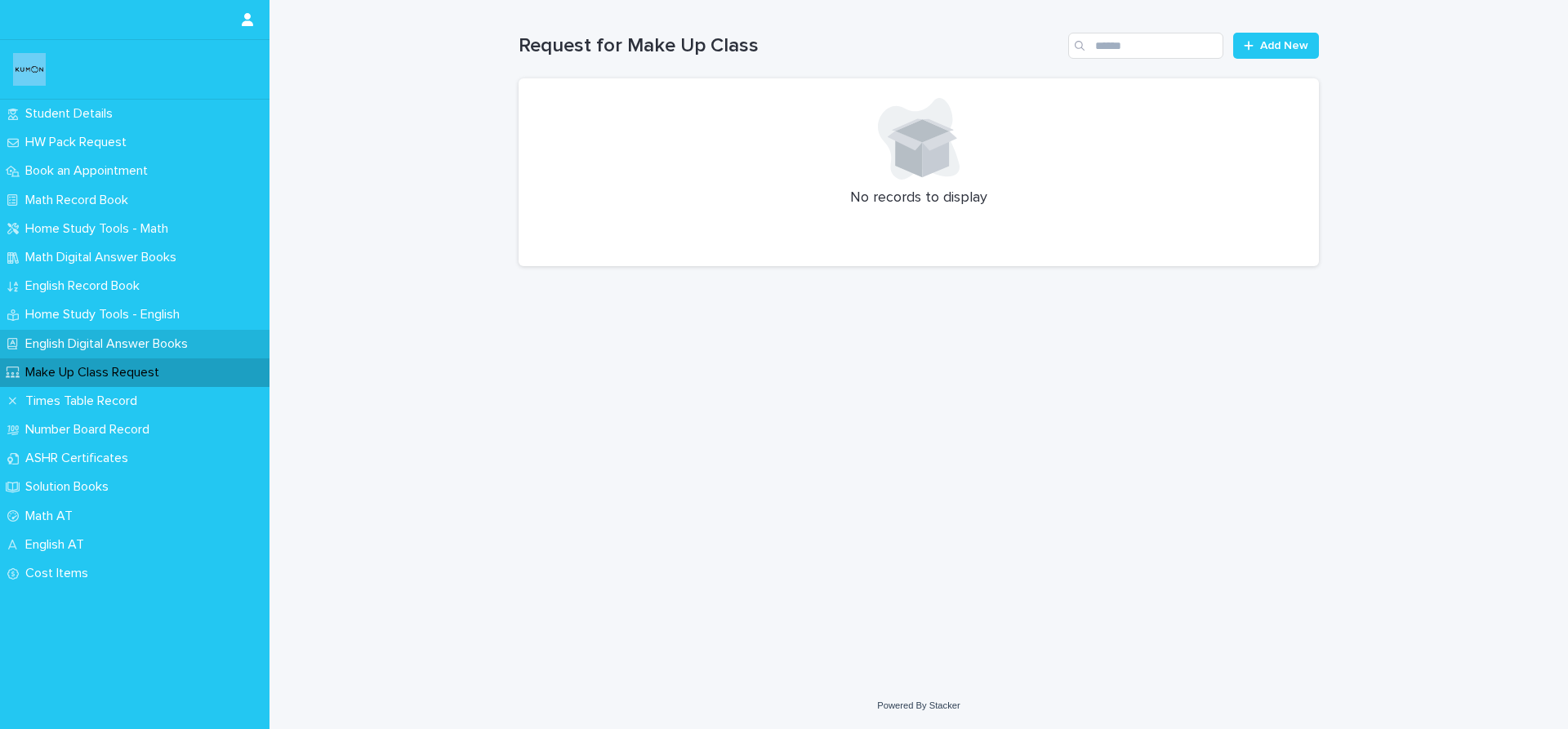
click at [183, 338] on p "English Digital Answer Books" at bounding box center [110, 344] width 182 height 16
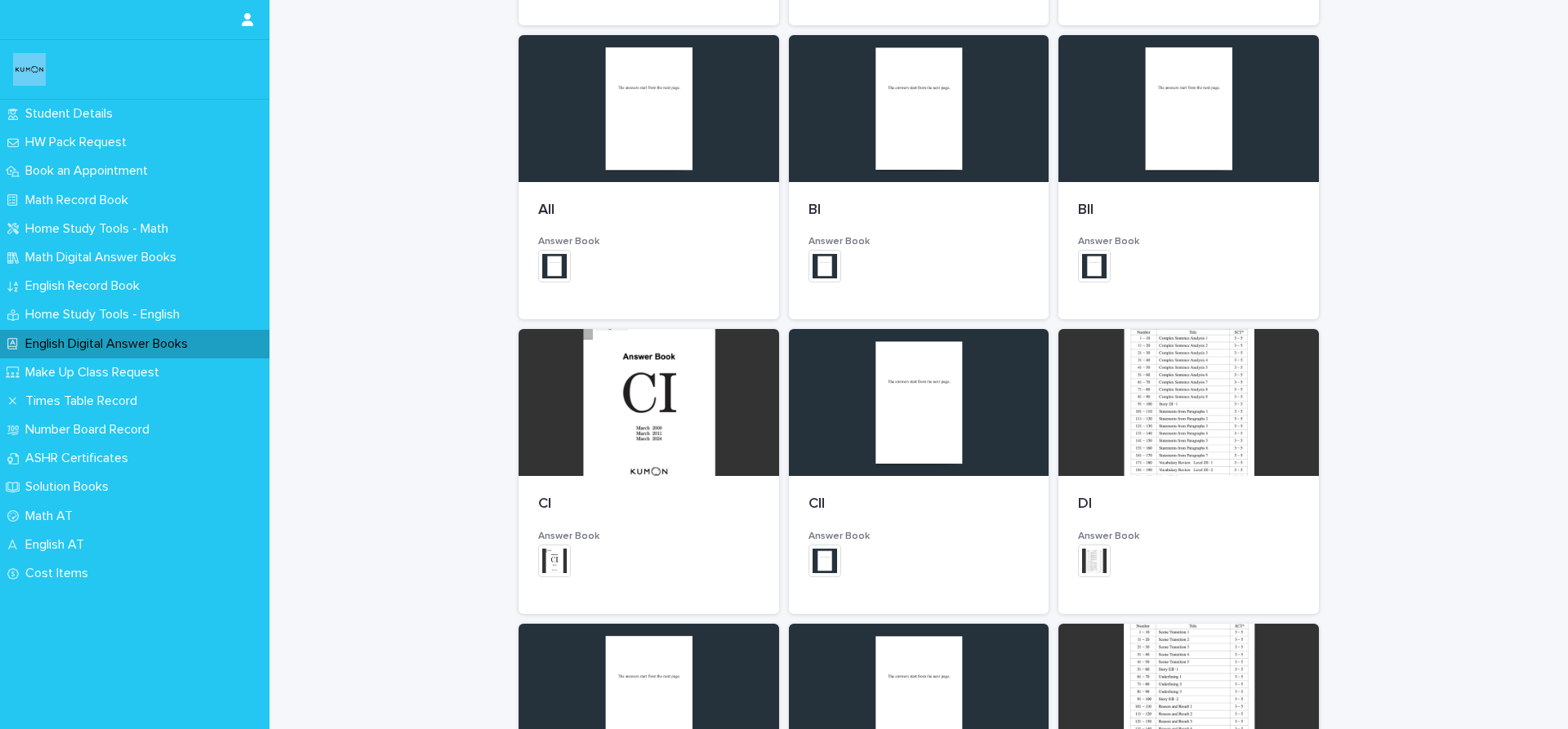
scroll to position [850, 0]
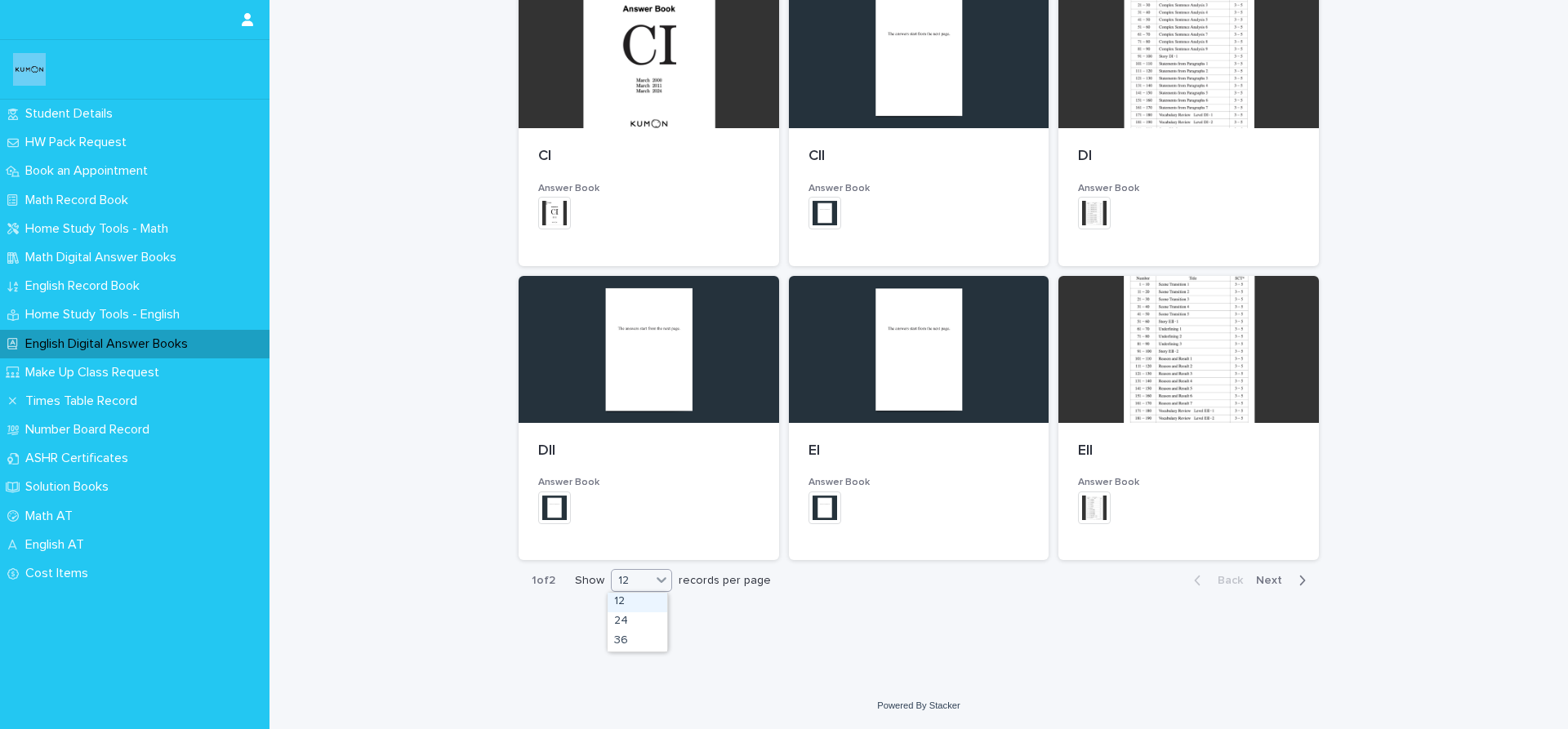
click at [664, 578] on icon at bounding box center [662, 580] width 16 height 16
click at [657, 575] on icon at bounding box center [662, 580] width 16 height 16
click at [1288, 571] on div "Back Next" at bounding box center [1250, 581] width 138 height 41
click at [1292, 580] on div "button" at bounding box center [1299, 580] width 14 height 15
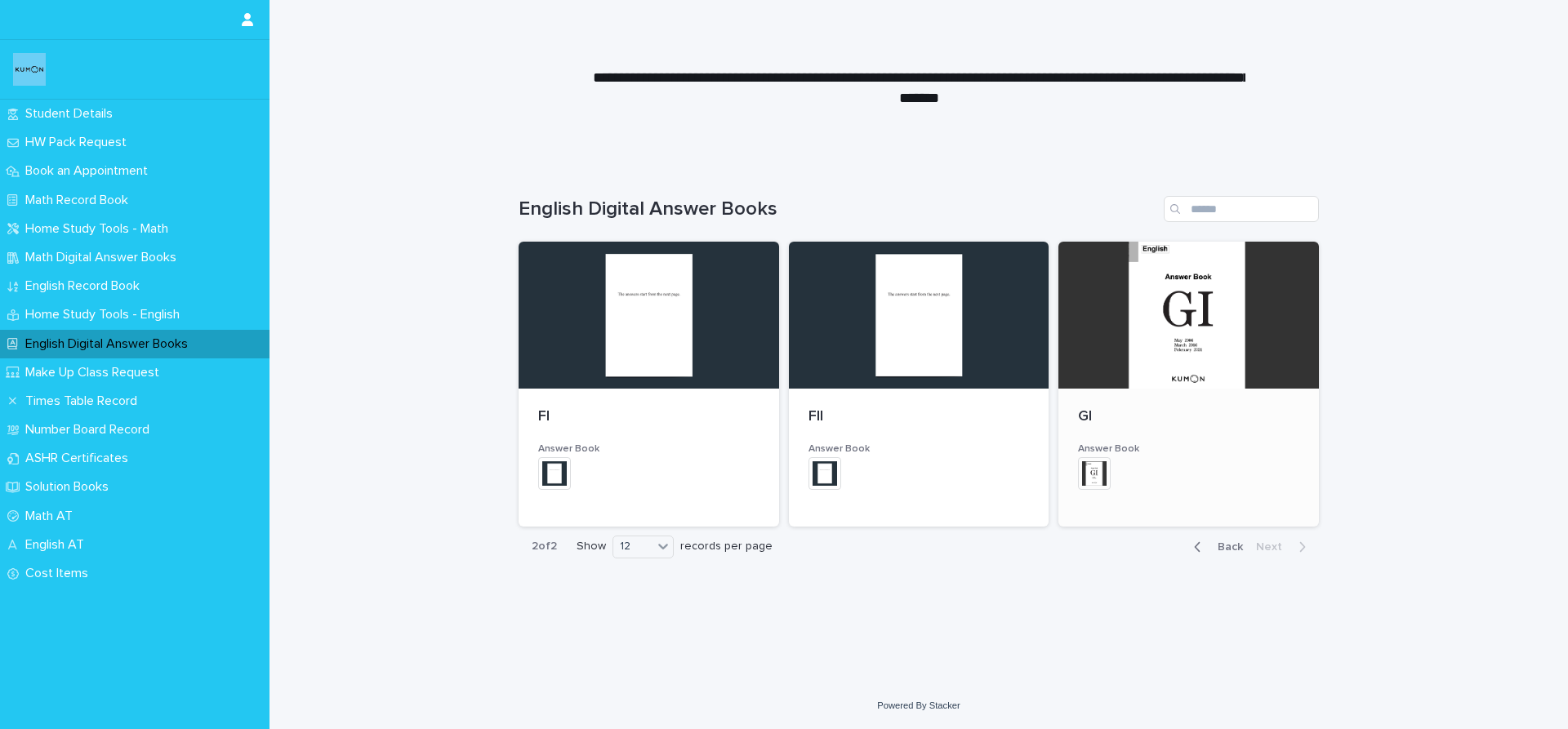
click at [1216, 392] on div "GI Answer Book + 0 This file cannot be opened Download File" at bounding box center [1188, 458] width 260 height 138
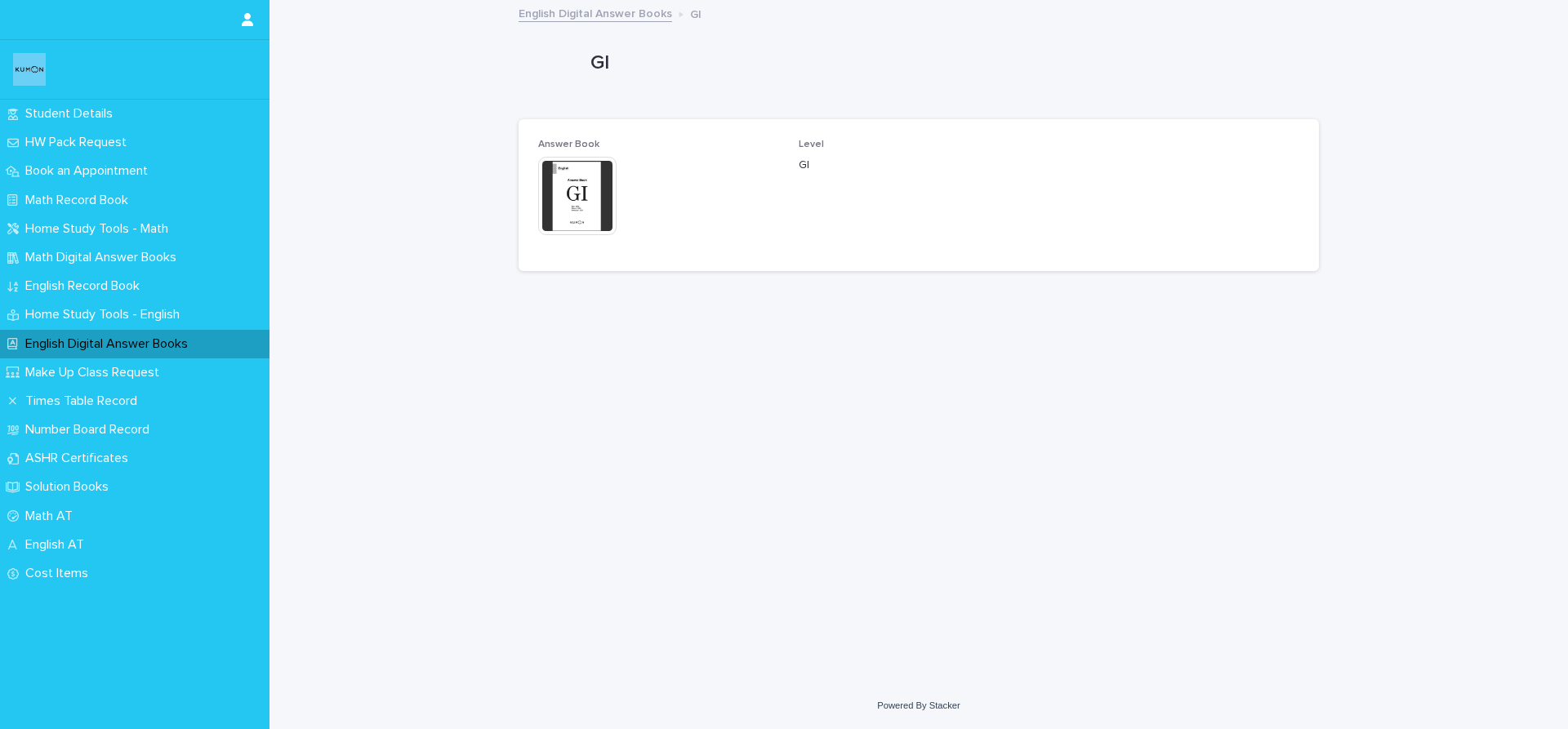
click at [574, 195] on img at bounding box center [578, 196] width 79 height 79
